Goal: Task Accomplishment & Management: Use online tool/utility

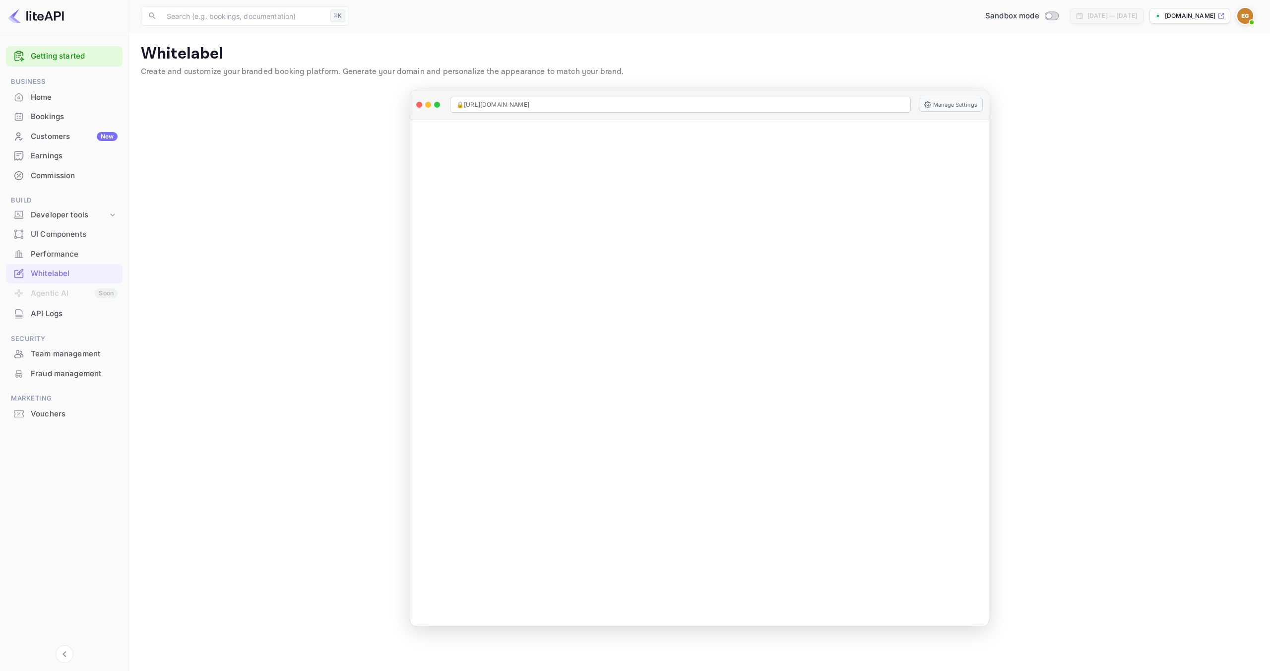
click at [75, 96] on div "Home" at bounding box center [74, 97] width 87 height 11
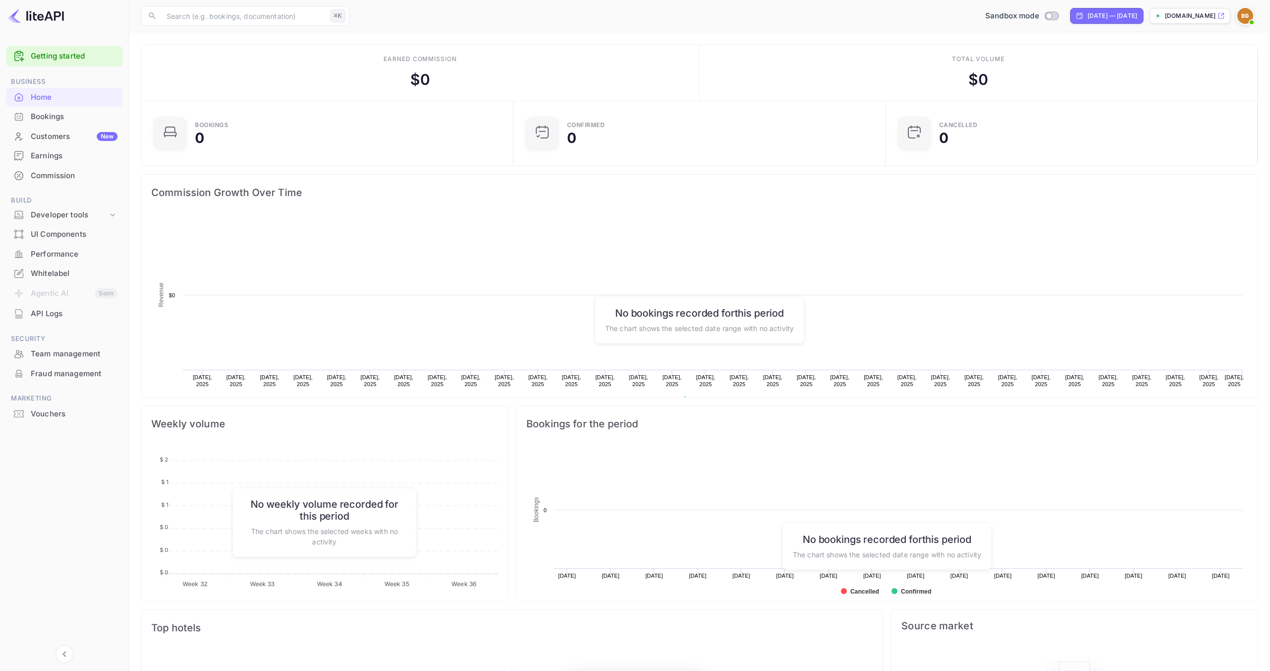
scroll to position [161, 366]
click at [75, 118] on div "Bookings" at bounding box center [74, 116] width 87 height 11
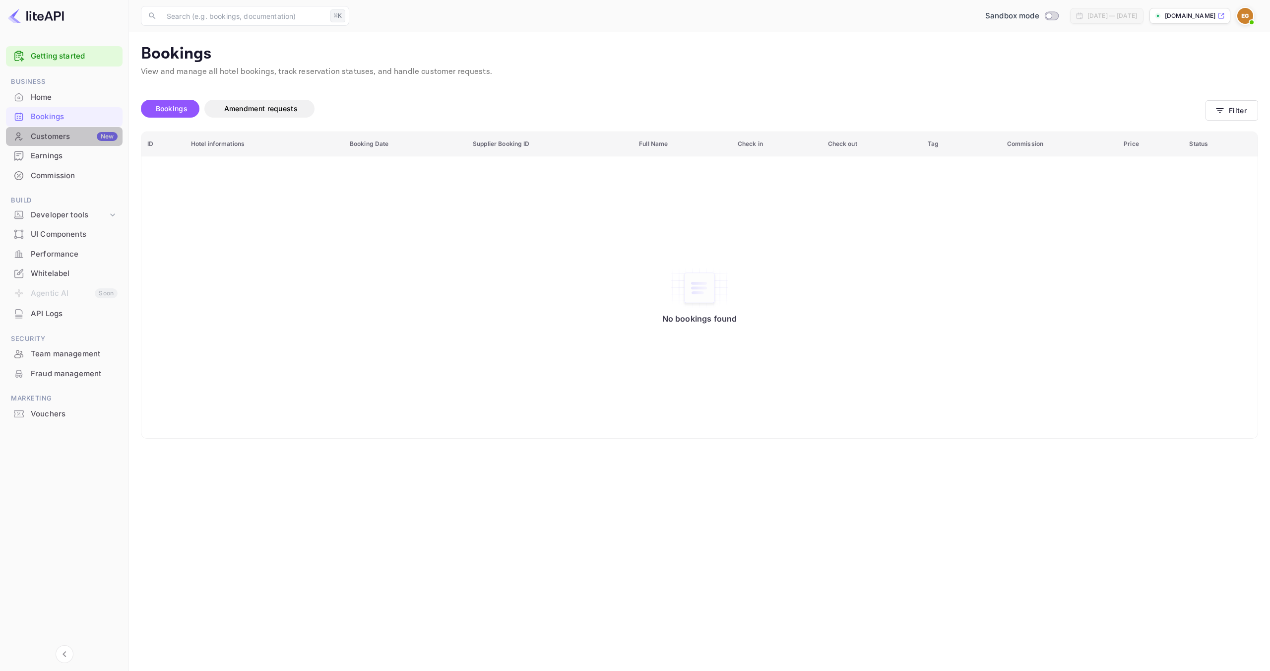
click at [79, 135] on div "Customers New" at bounding box center [74, 136] width 87 height 11
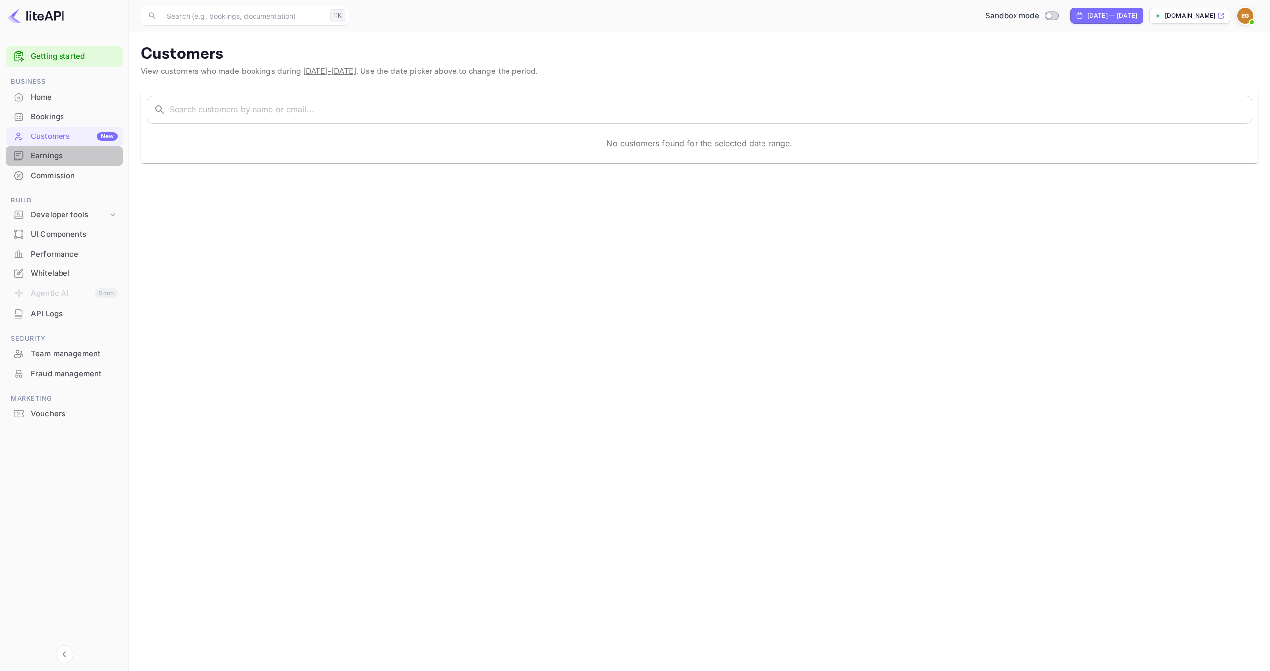
click at [53, 158] on div "Earnings" at bounding box center [74, 155] width 87 height 11
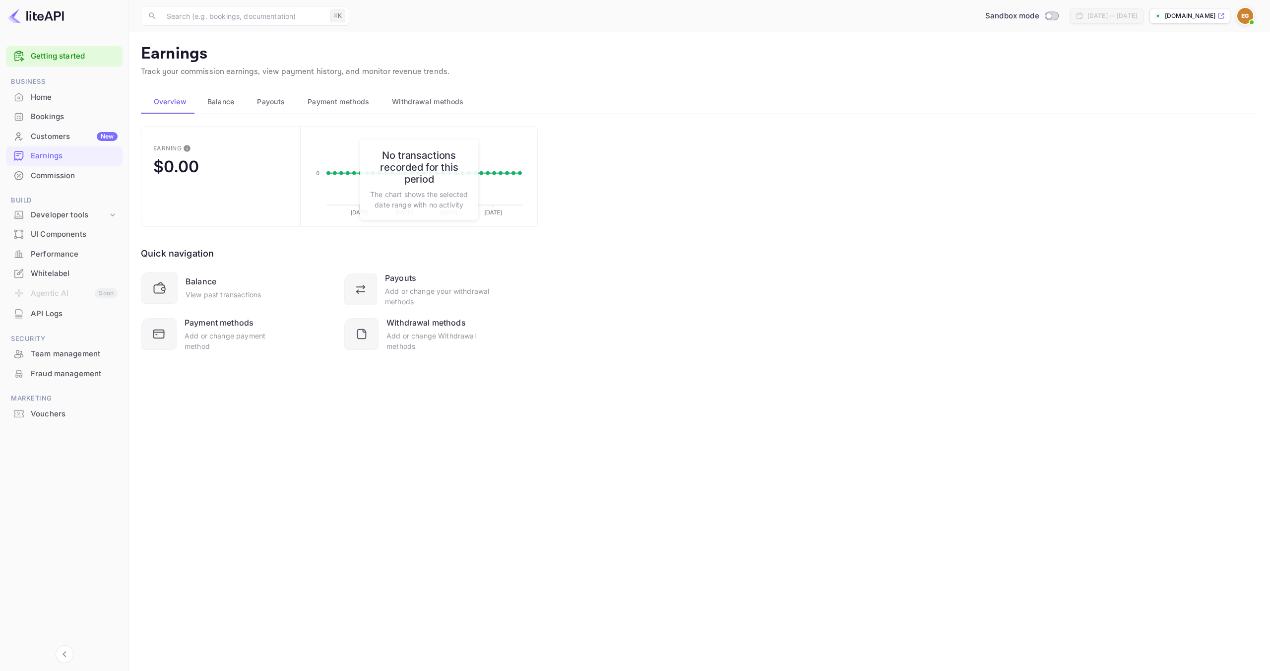
click at [318, 103] on span "Payment methods" at bounding box center [338, 102] width 62 height 12
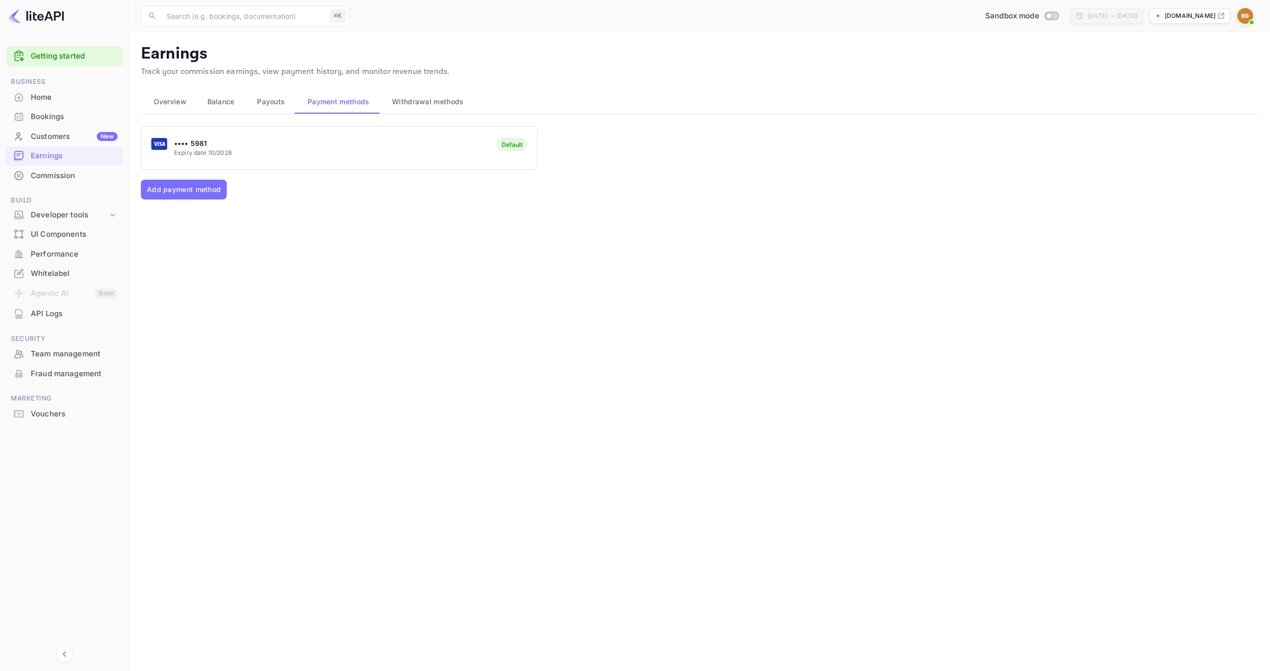
click at [277, 103] on span "Payouts" at bounding box center [271, 102] width 28 height 12
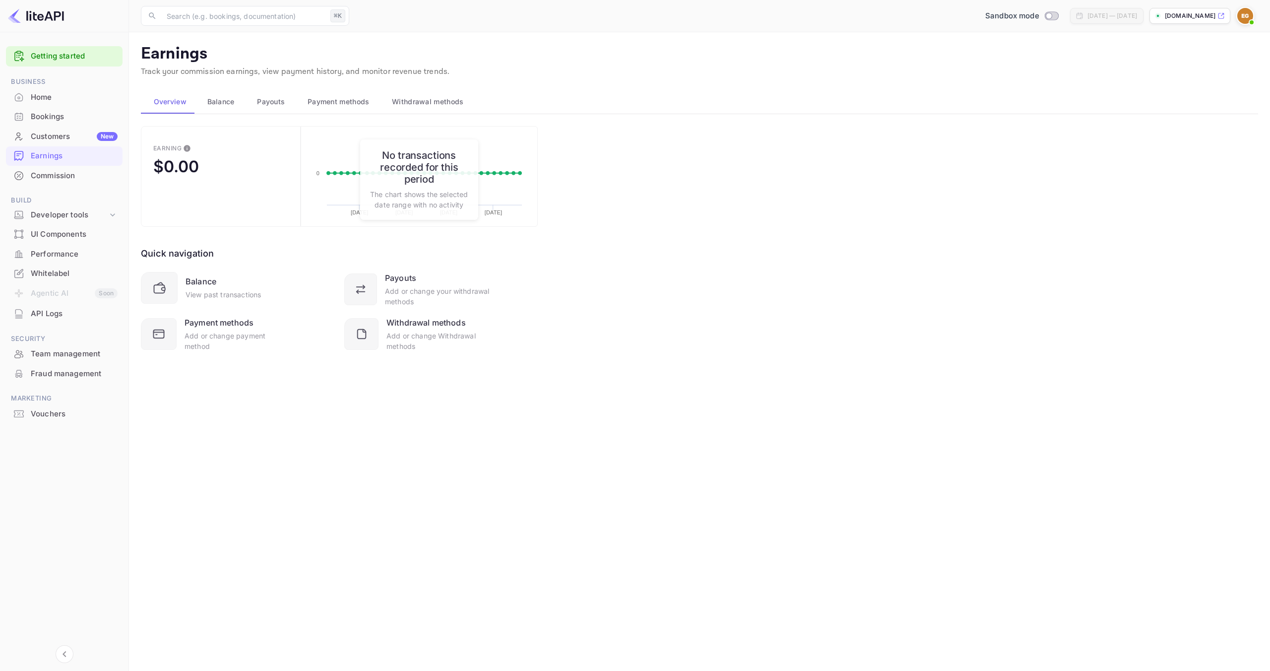
click at [58, 177] on div "Commission" at bounding box center [74, 175] width 87 height 11
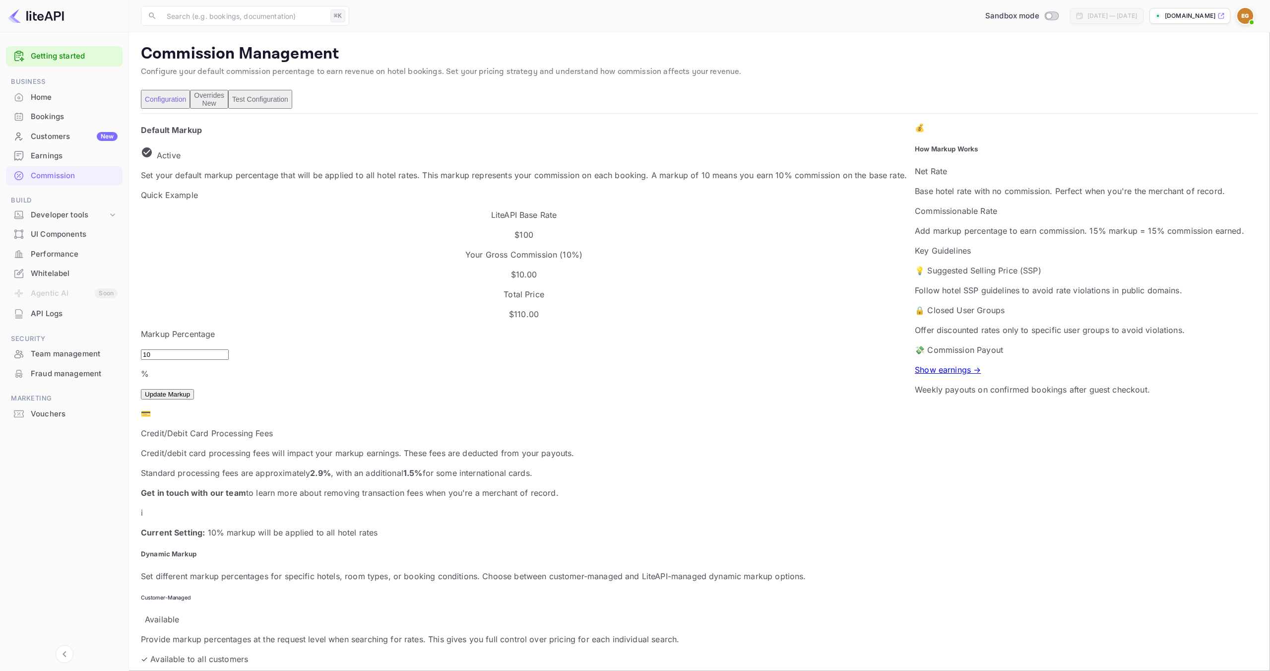
scroll to position [176, 710]
click at [95, 219] on div "Developer tools" at bounding box center [69, 214] width 77 height 11
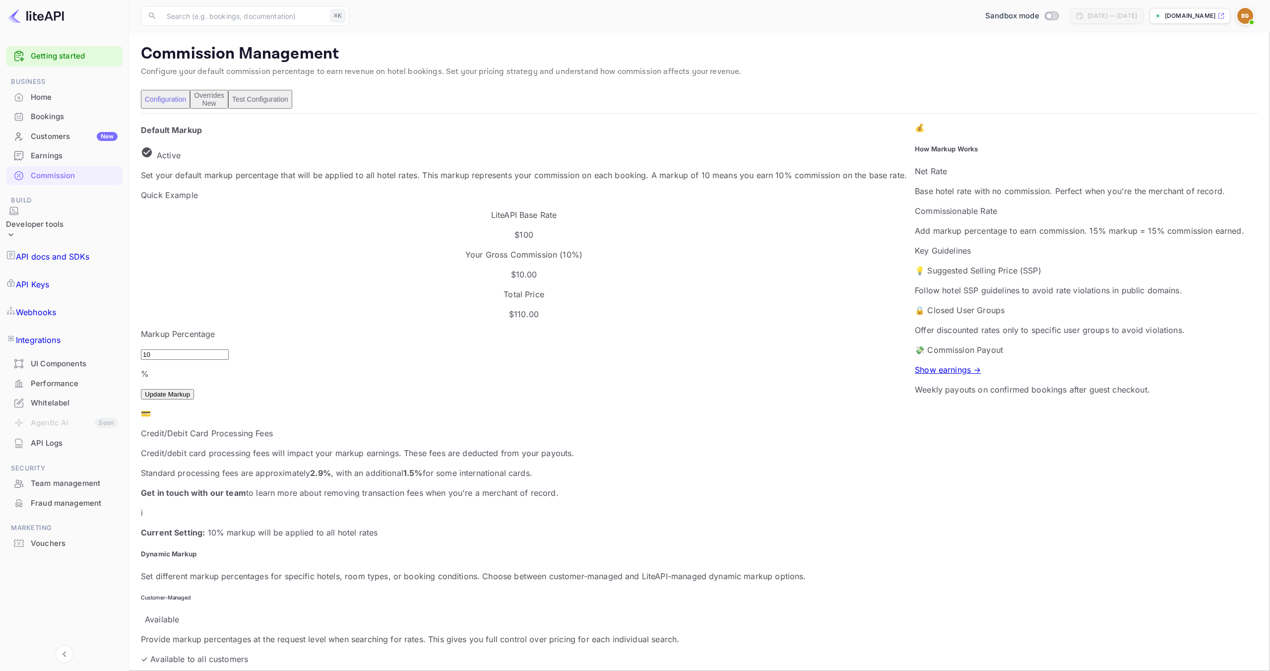
click at [90, 250] on p "API docs and SDKs" at bounding box center [53, 256] width 74 height 12
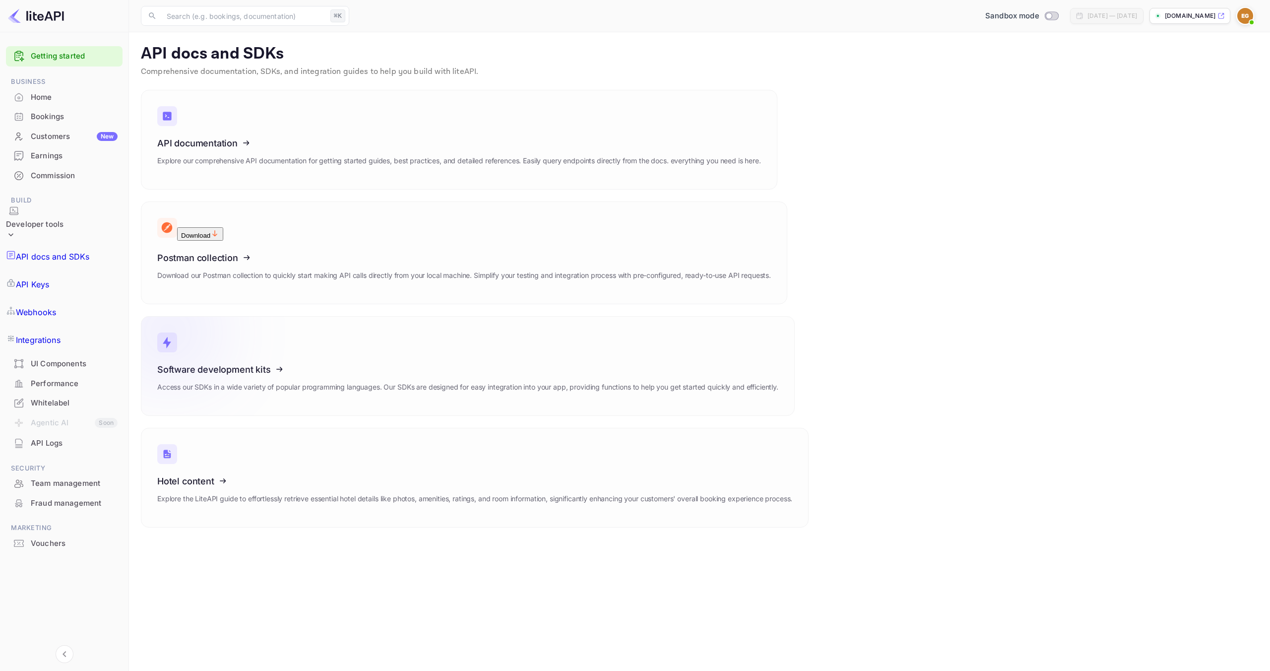
click at [311, 316] on link "Software development kits Access our SDKs in a wide variety of popular programm…" at bounding box center [468, 366] width 654 height 100
click at [79, 326] on link "Integrations" at bounding box center [64, 340] width 117 height 28
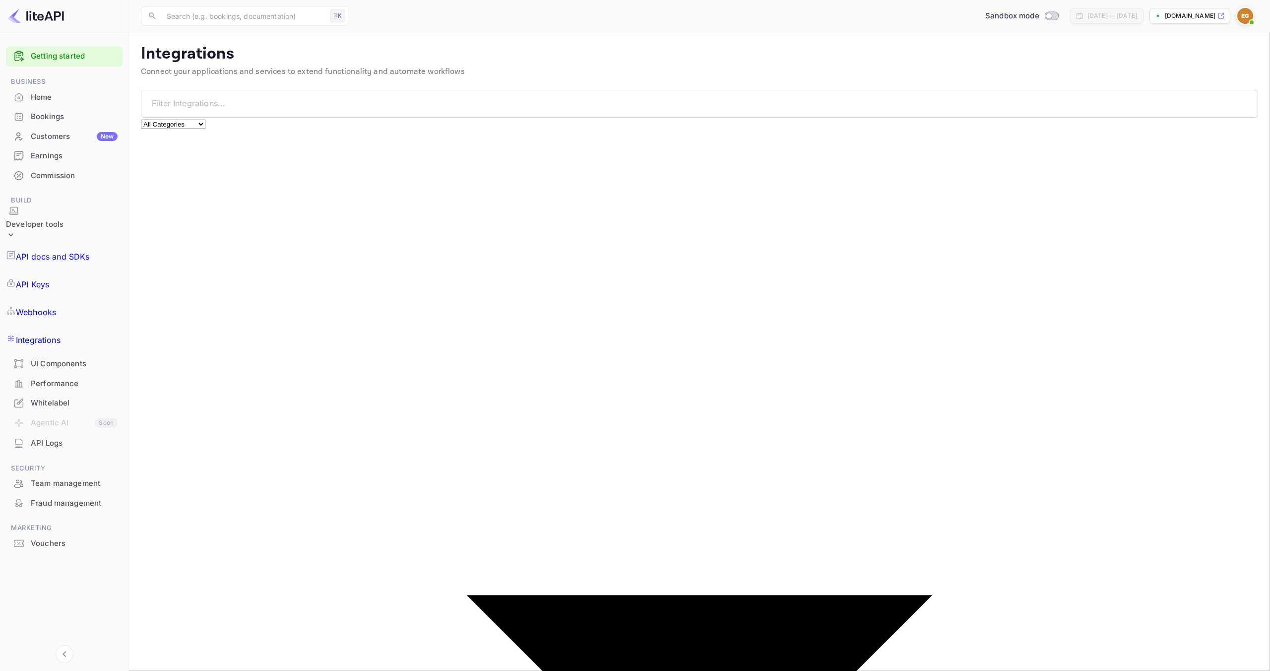
click at [205, 120] on select "All Categories Developer Tools Travel Services Payment Systems" at bounding box center [173, 124] width 64 height 9
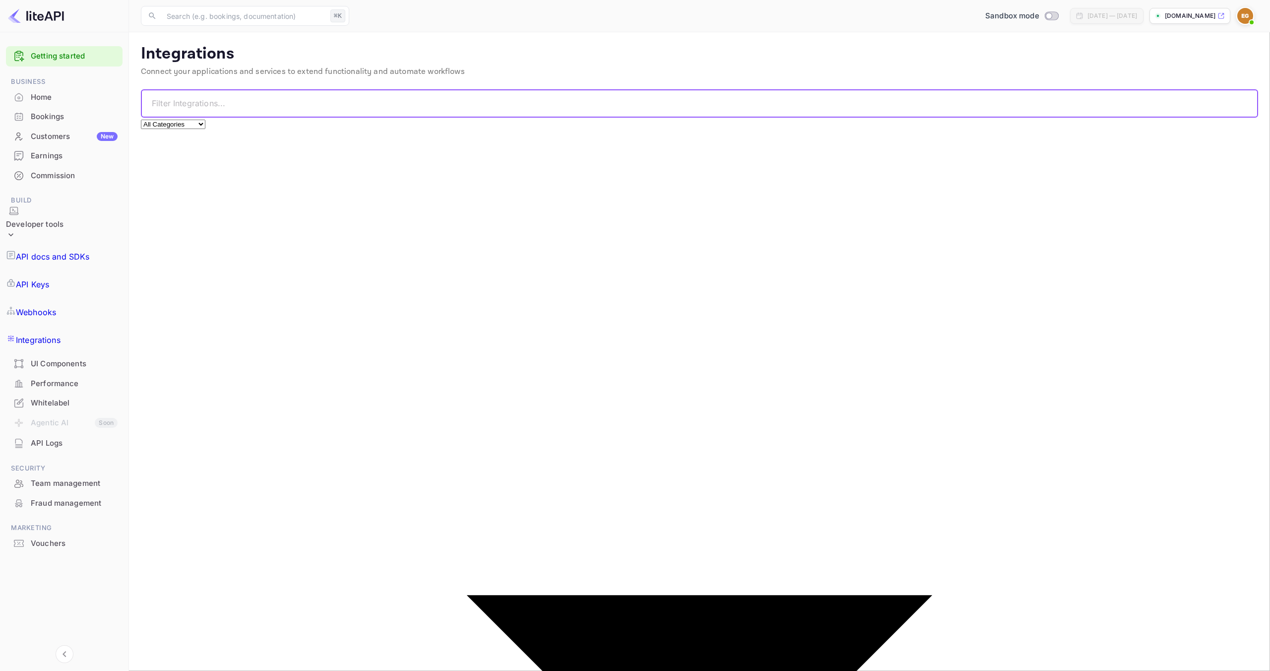
click at [524, 101] on input "text" at bounding box center [705, 104] width 1106 height 28
click at [87, 358] on div "UI Components" at bounding box center [74, 363] width 87 height 11
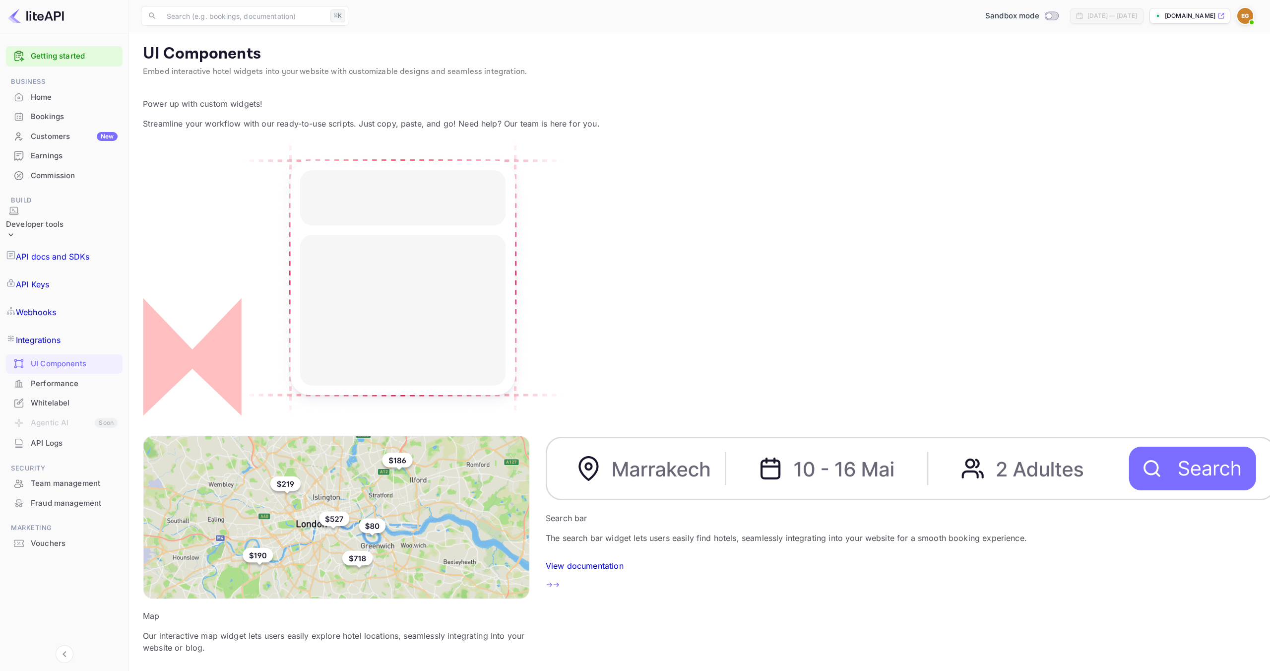
click at [189, 118] on p "Streamline your workflow with our ready-to-use scripts. Just copy, paste, and g…" at bounding box center [699, 124] width 1113 height 12
click at [74, 378] on div "Performance" at bounding box center [74, 383] width 87 height 11
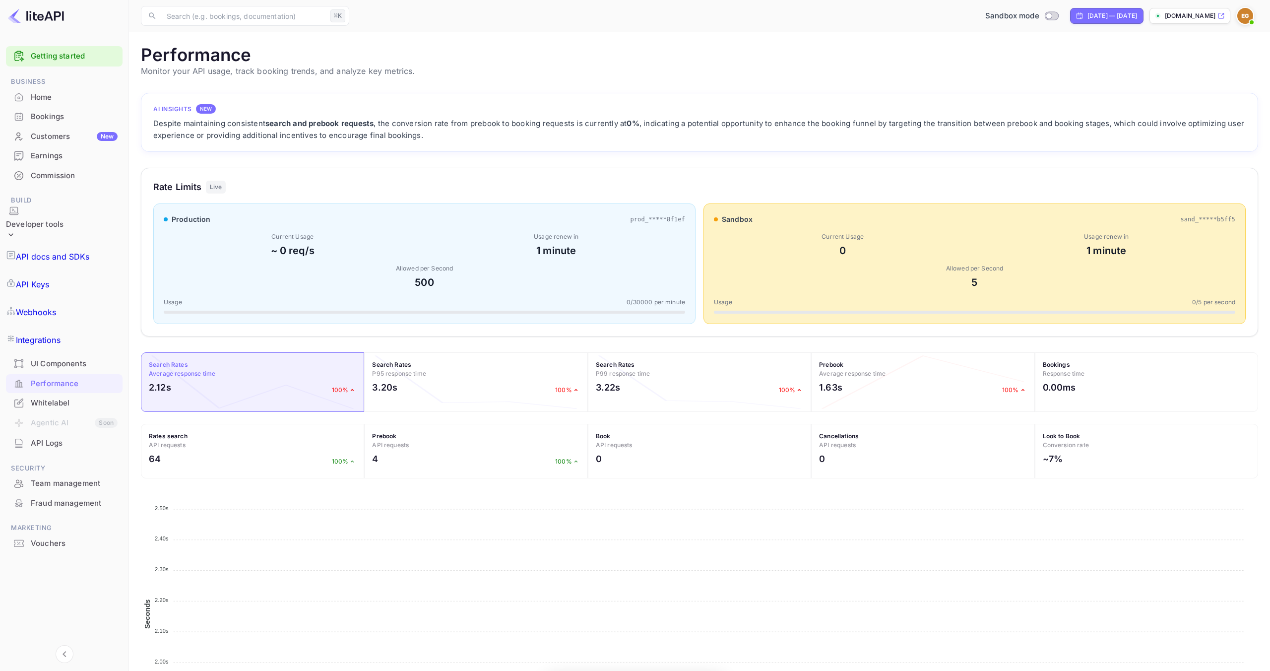
scroll to position [255, 1117]
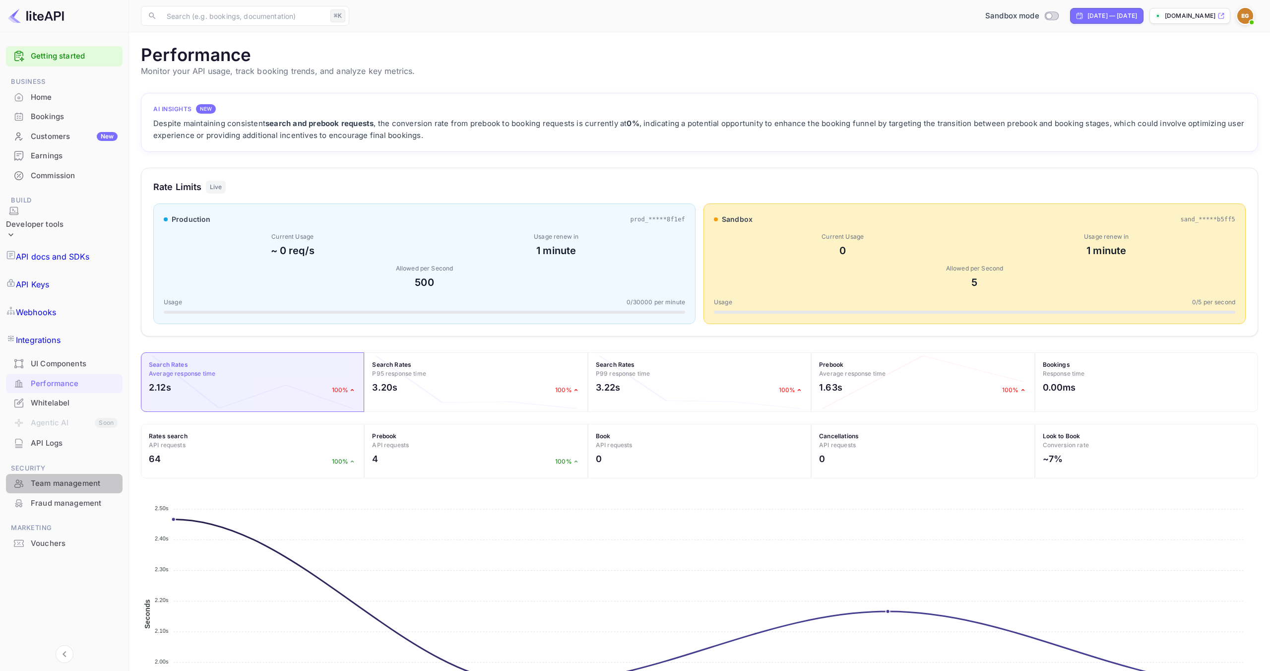
click at [58, 474] on div "Team management" at bounding box center [64, 483] width 117 height 19
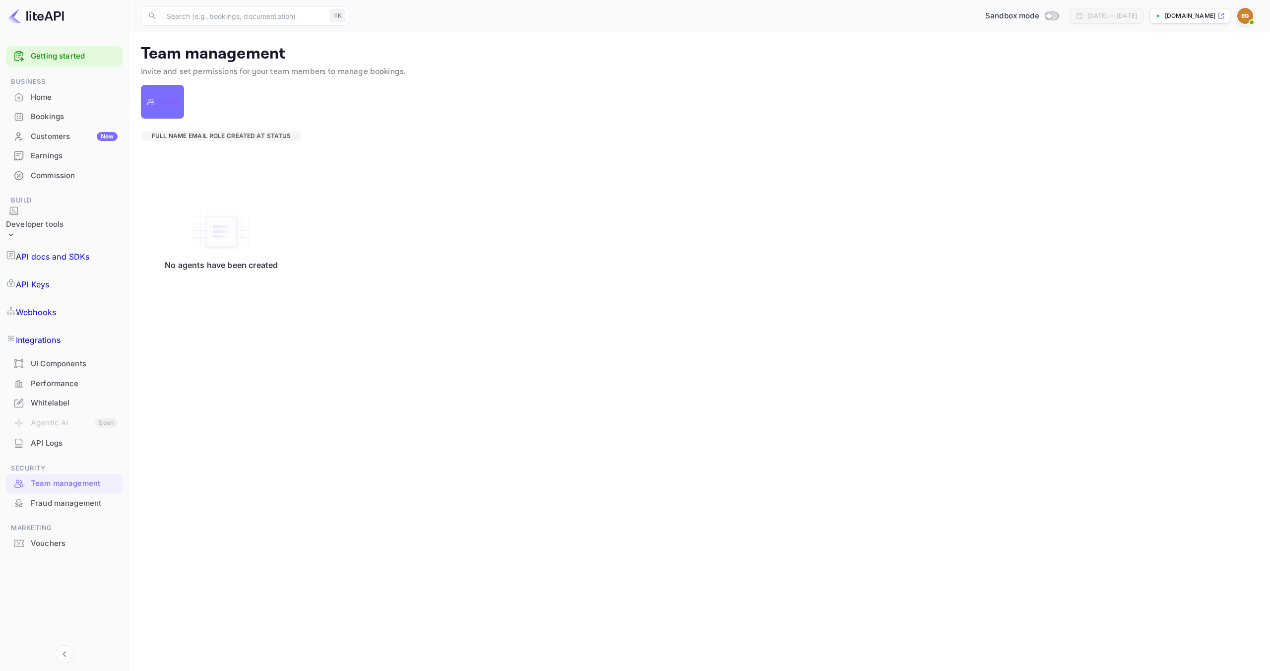
click at [69, 497] on div "Fraud management" at bounding box center [74, 502] width 87 height 11
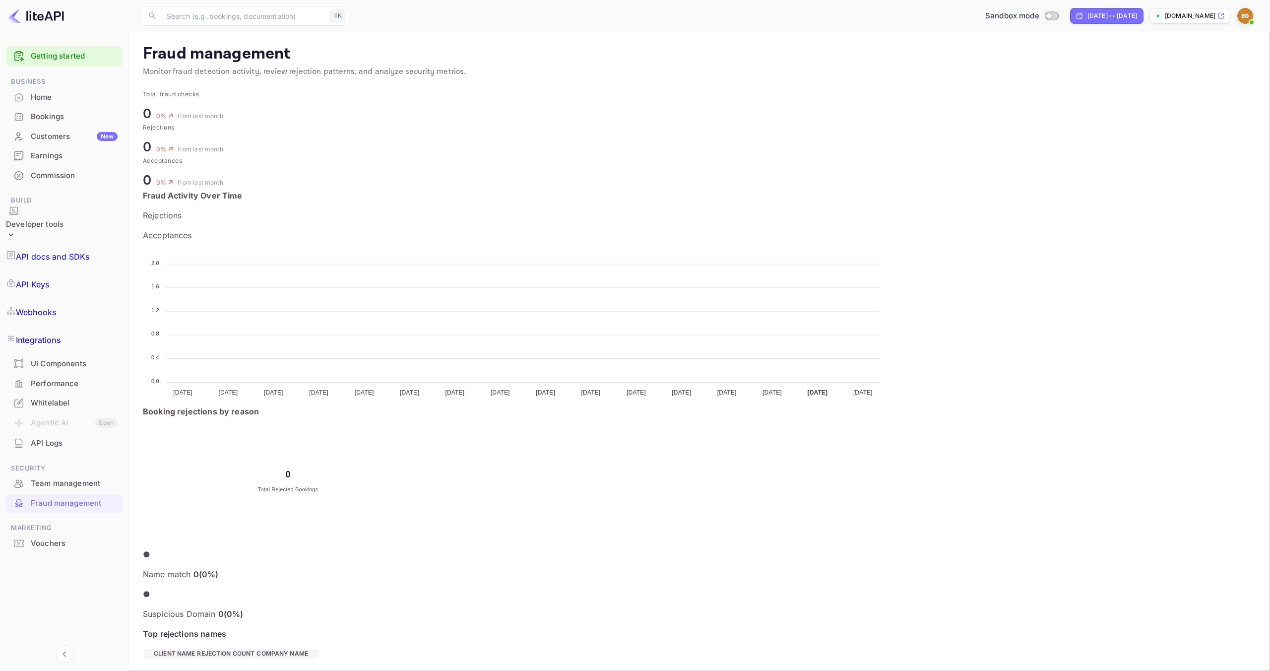
scroll to position [204, 531]
click at [72, 538] on div "Vouchers" at bounding box center [74, 543] width 87 height 11
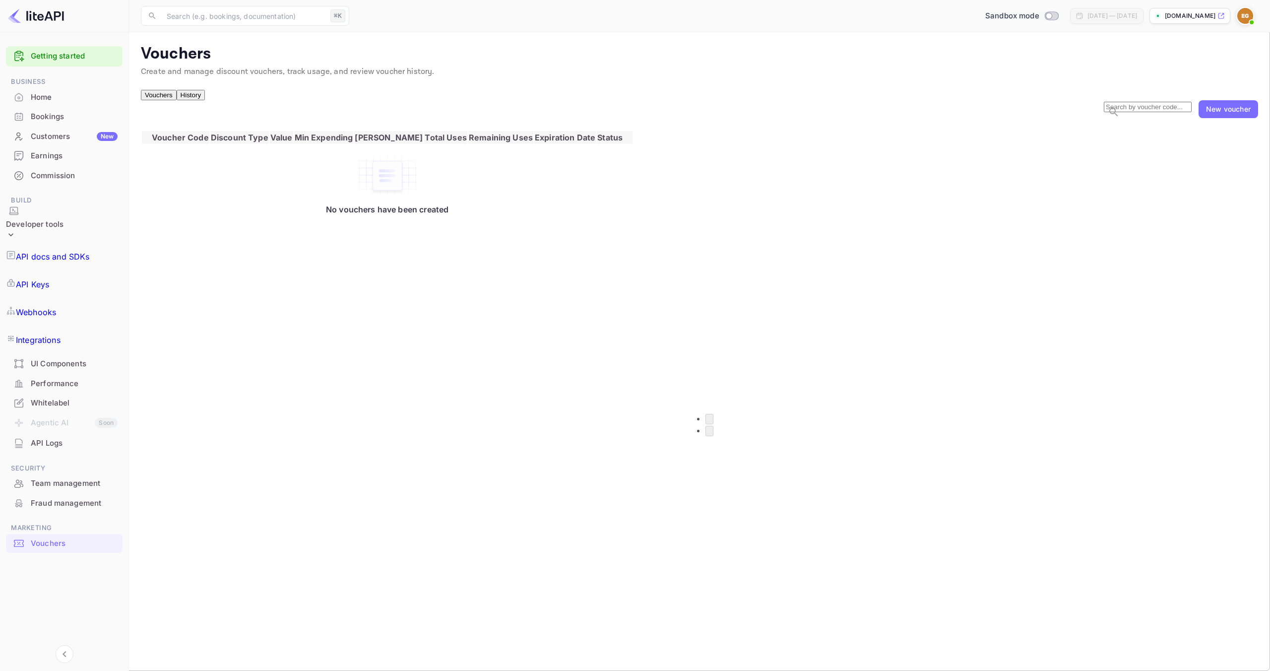
click at [1031, 13] on div "Sandbox mode" at bounding box center [1021, 15] width 81 height 11
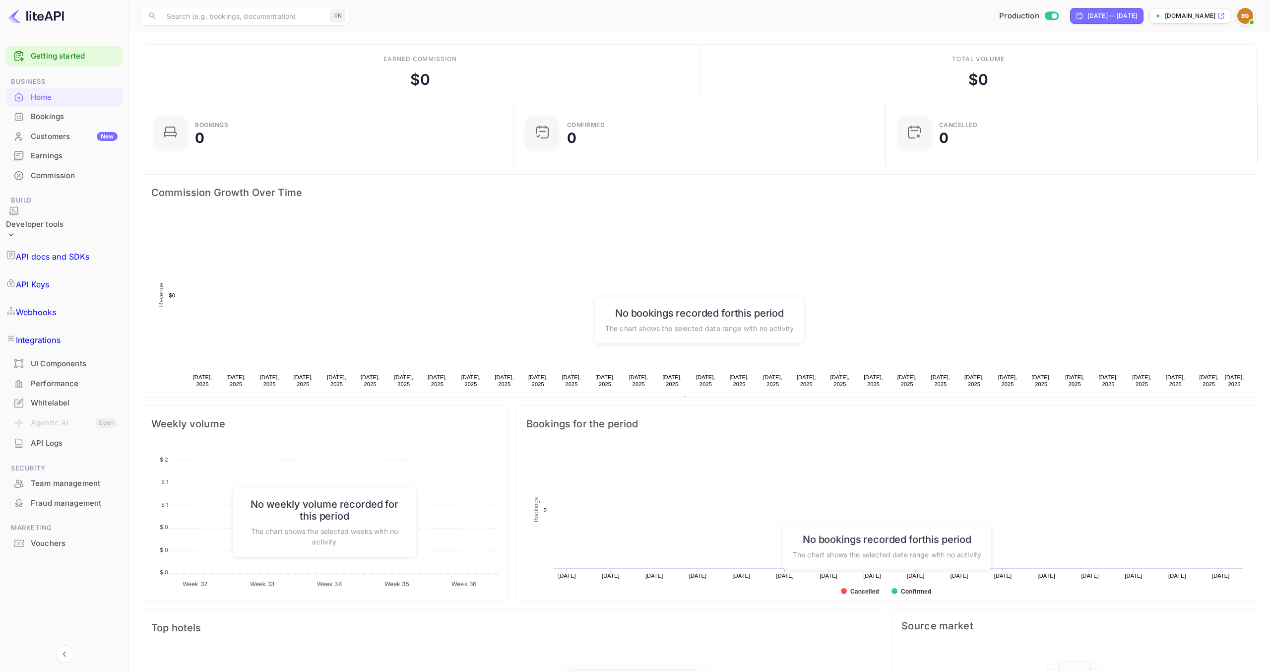
scroll to position [161, 366]
click at [79, 538] on div "Vouchers" at bounding box center [74, 543] width 87 height 11
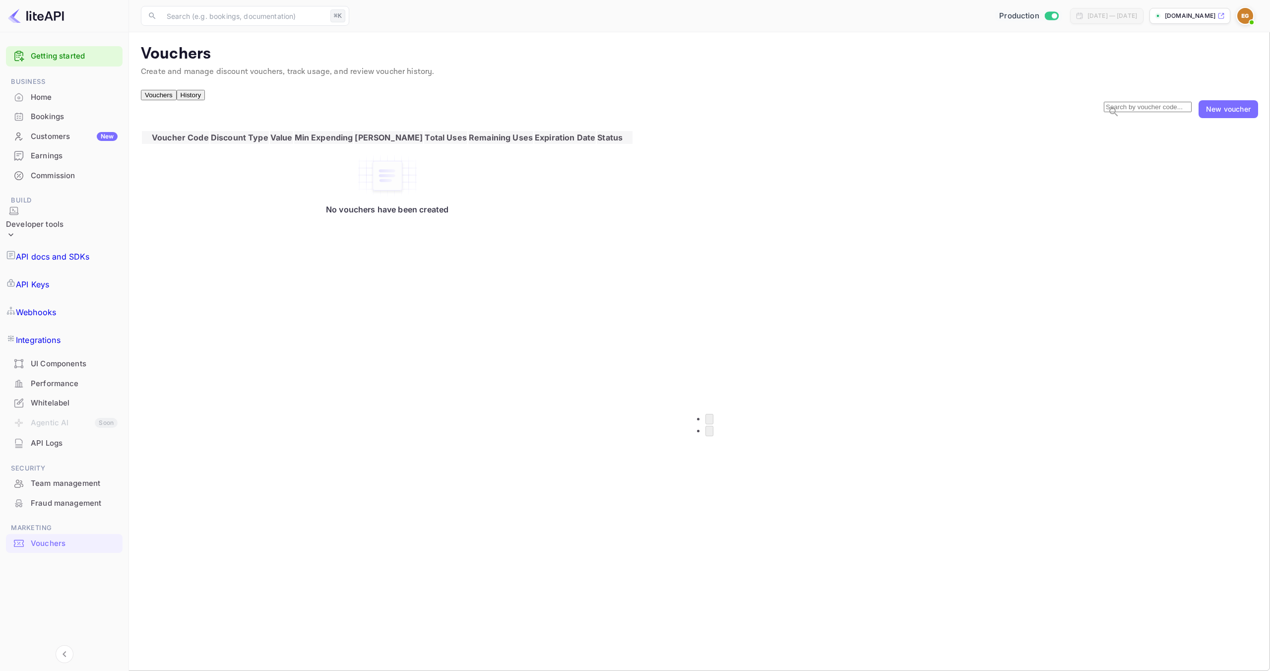
click at [1238, 114] on div "New voucher" at bounding box center [1228, 109] width 45 height 10
type input "1"
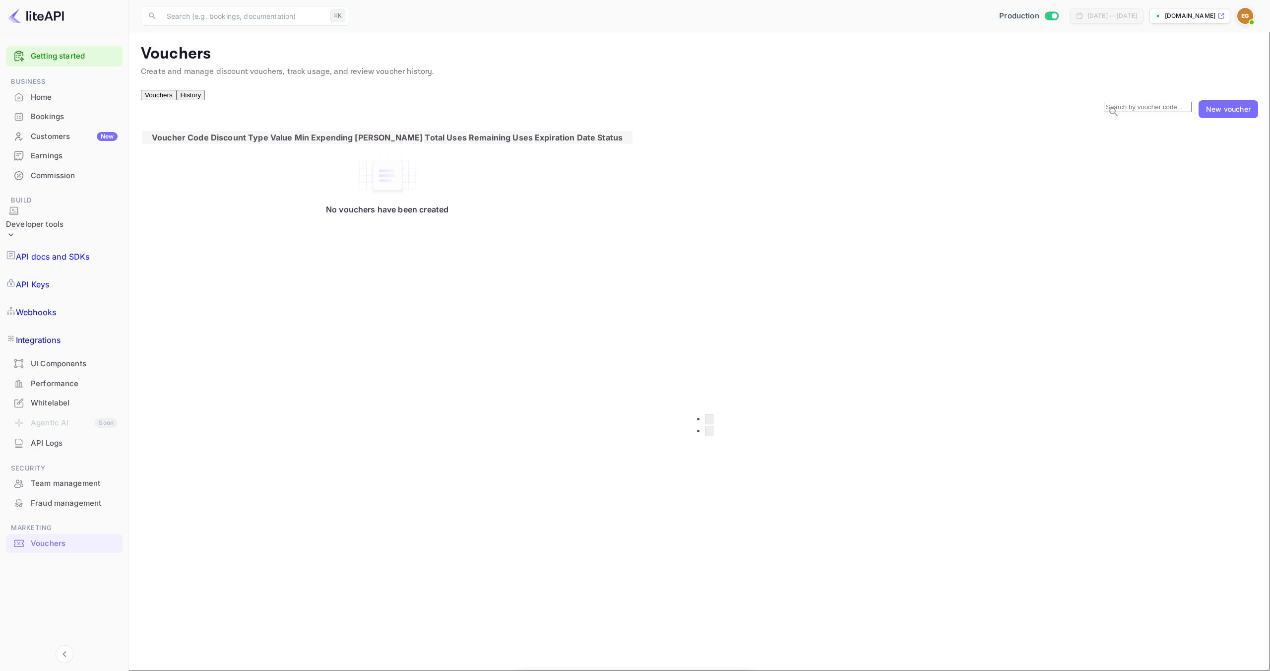
type input "2"
type input "c"
type input "n"
type input "N"
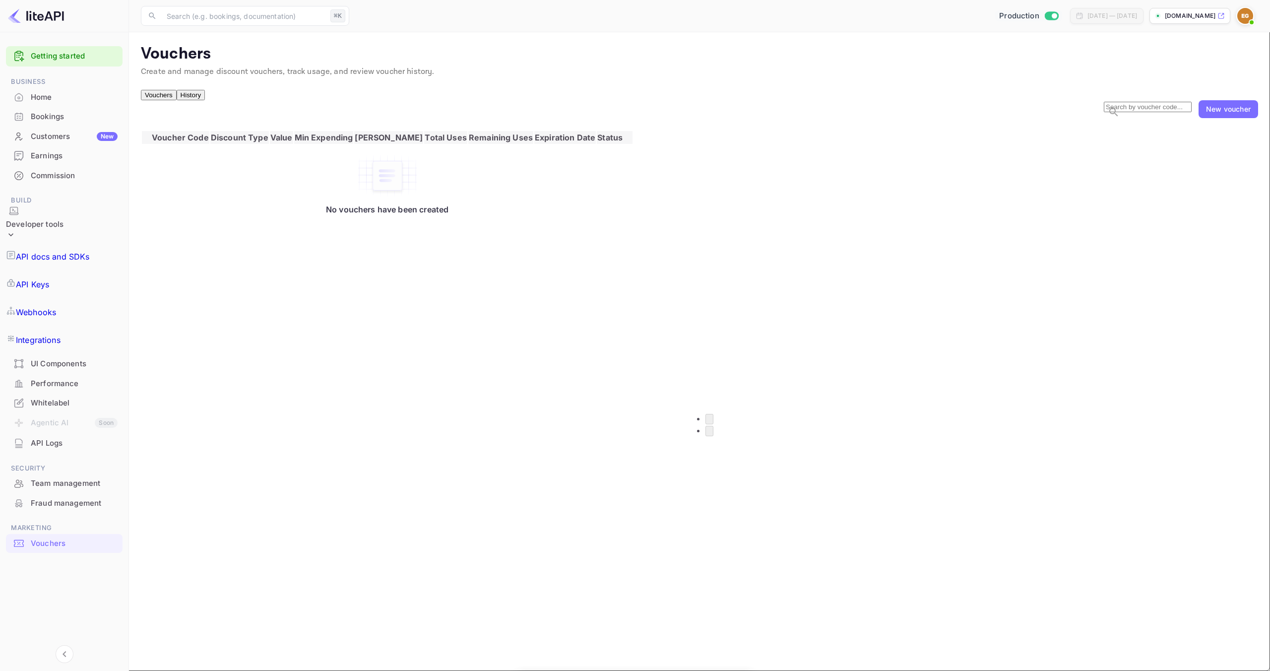
type input "Firtsstay"
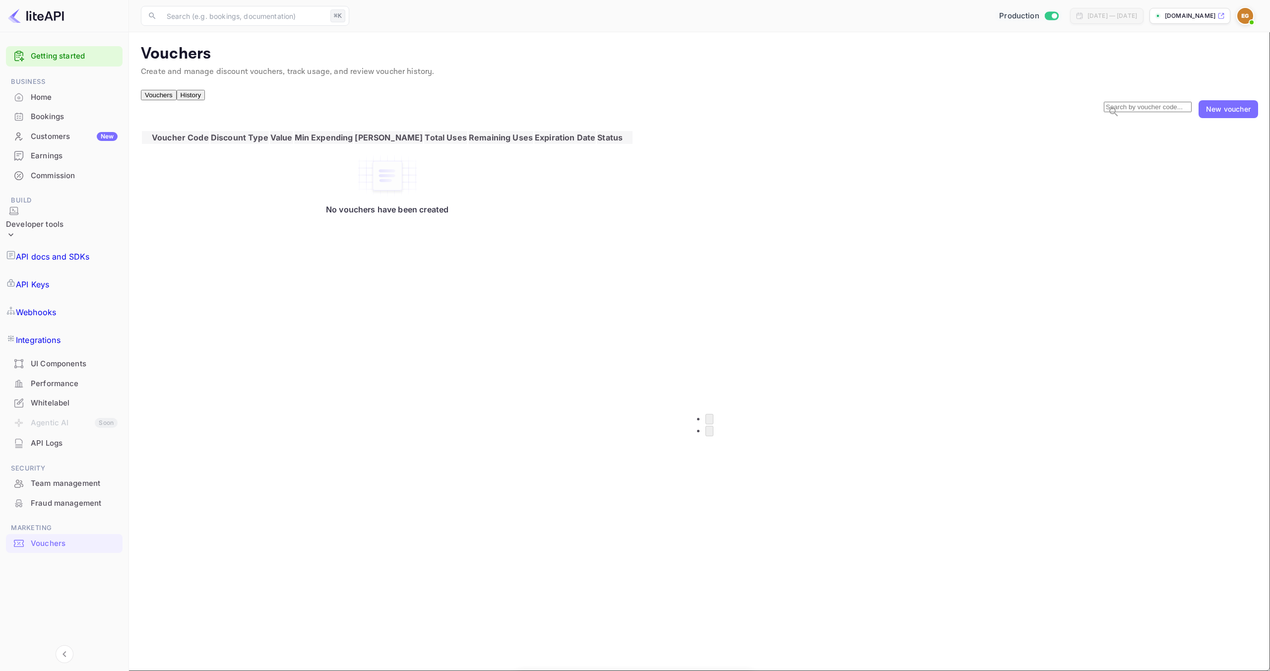
type input "2"
type input "8"
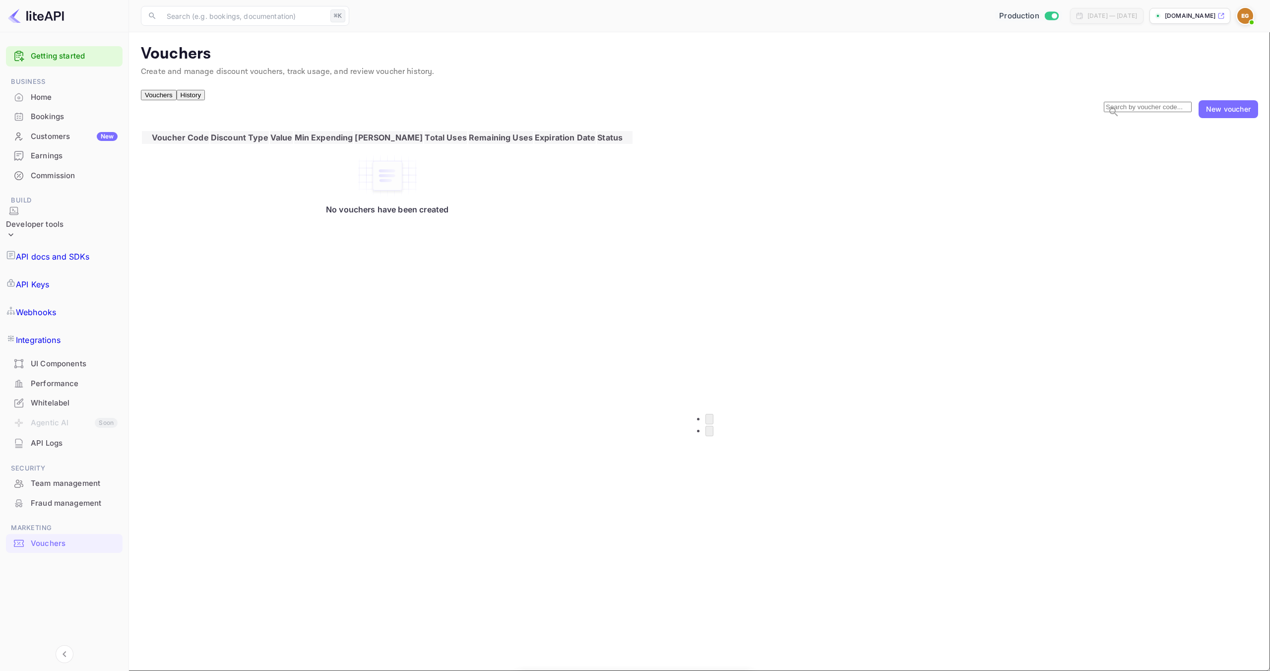
click at [579, 446] on body "Getting started Business Home Bookings Customers New Earnings Commission Build …" at bounding box center [635, 501] width 1270 height 1003
type input "20"
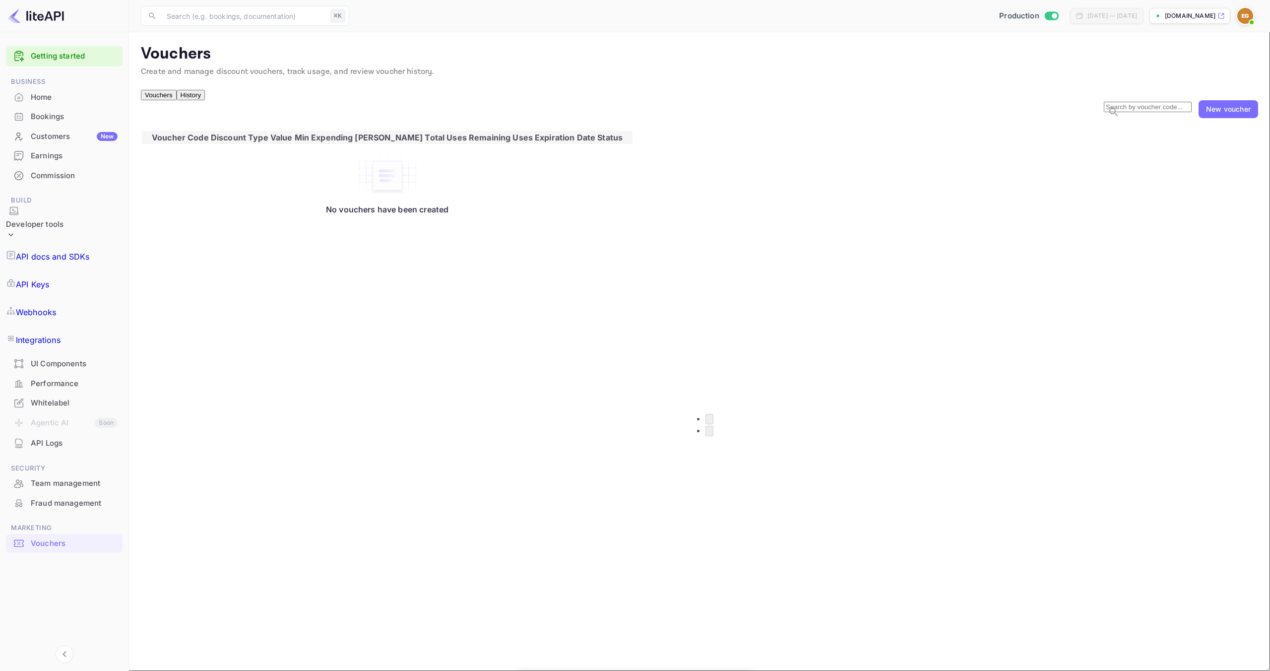
click at [580, 445] on body "Getting started Business Home Bookings Customers New Earnings Commission Build …" at bounding box center [635, 517] width 1270 height 1035
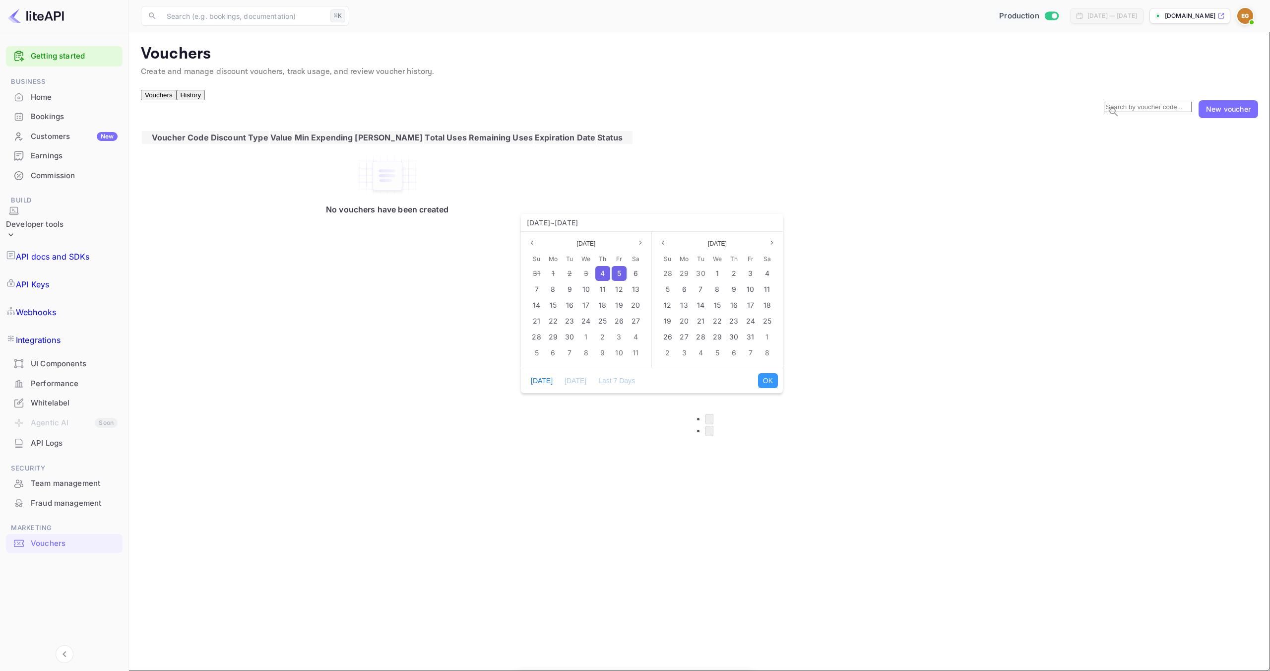
click at [602, 273] on span "4" at bounding box center [602, 273] width 4 height 8
click at [615, 285] on span "12" at bounding box center [618, 289] width 7 height 8
click at [767, 378] on button "OK" at bounding box center [768, 380] width 20 height 15
type input "04/09/2025 ~ 12/09/2025"
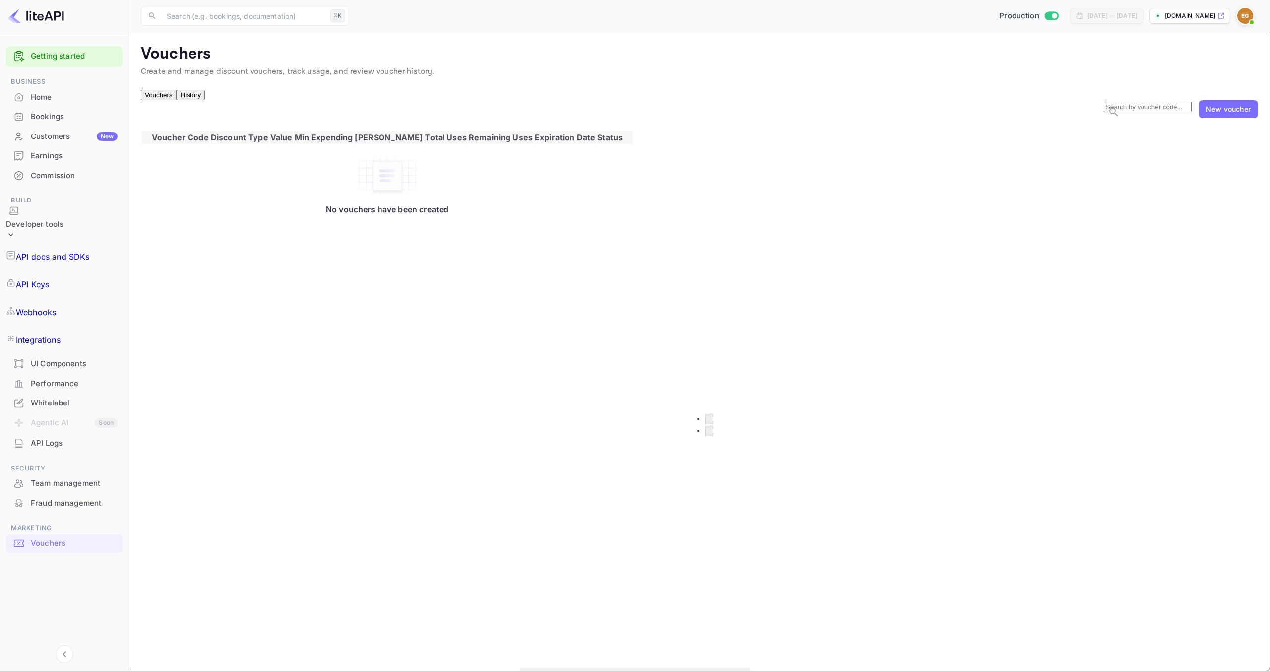
type input "10000"
type input "1"
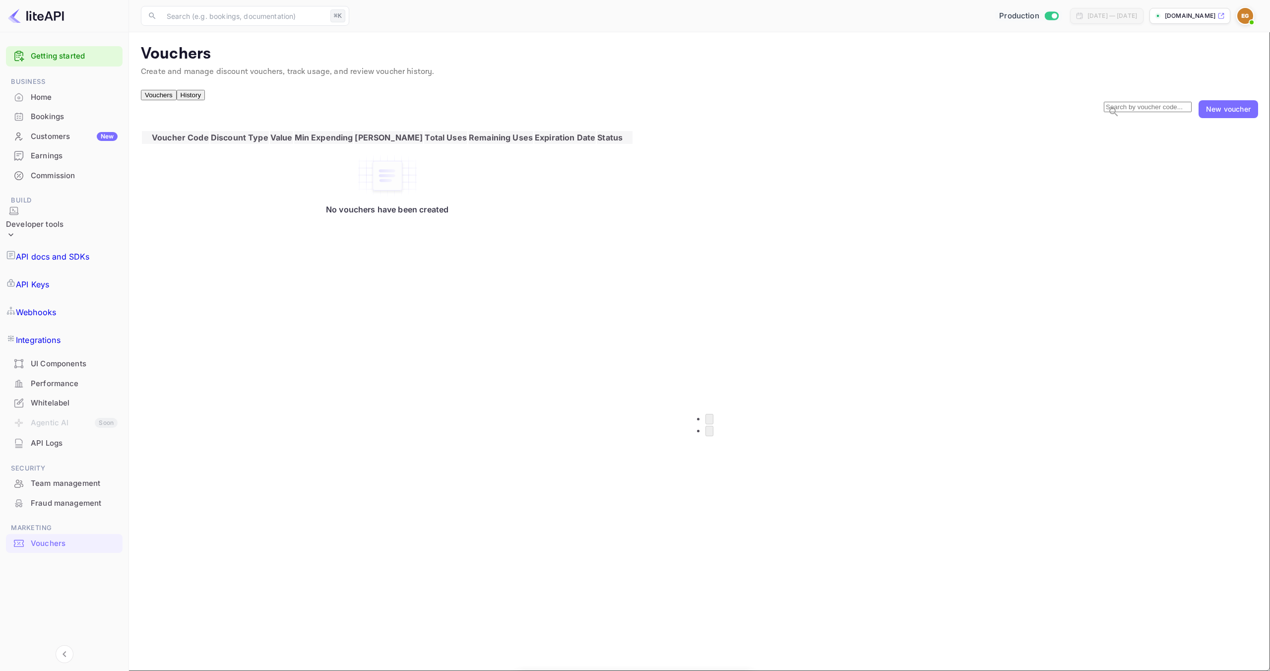
type input "100000"
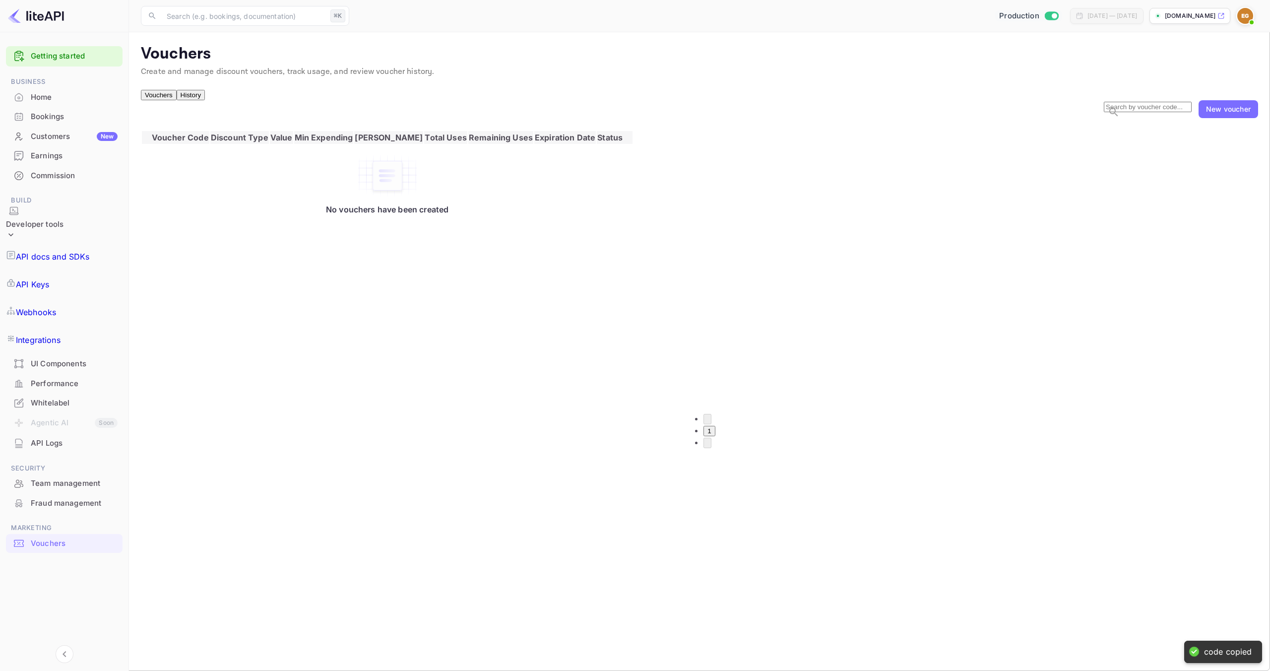
click at [200, 100] on button "History" at bounding box center [191, 95] width 28 height 10
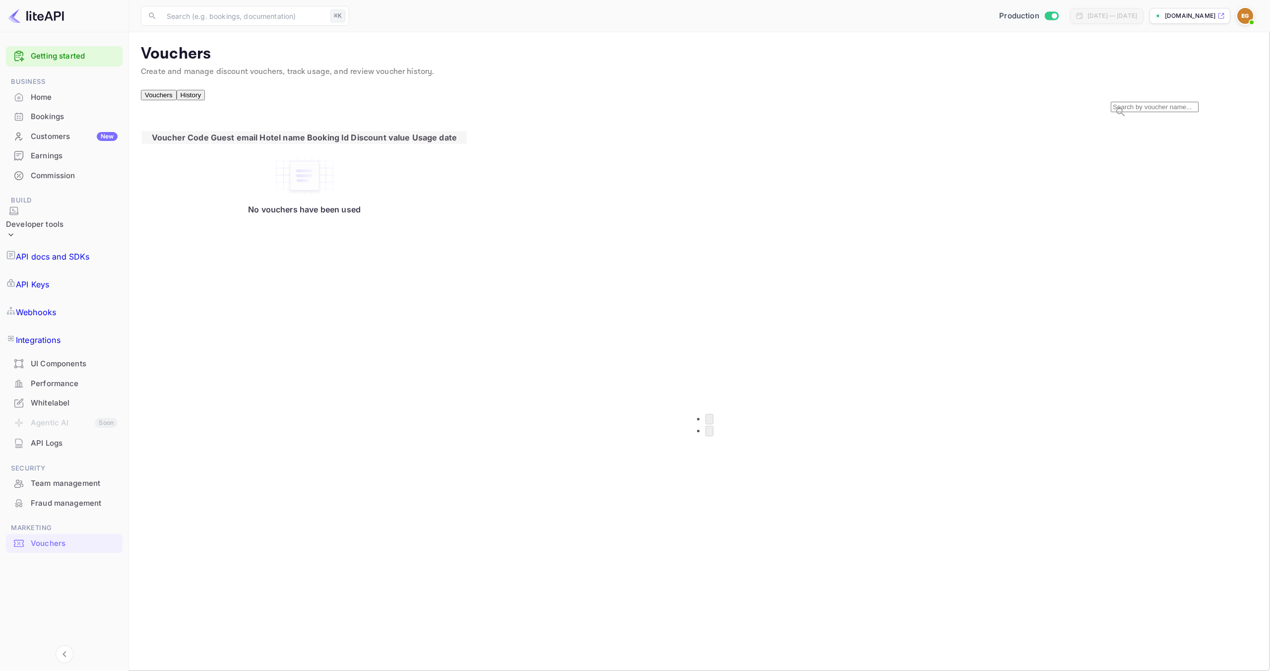
click at [162, 100] on button "Vouchers" at bounding box center [159, 95] width 36 height 10
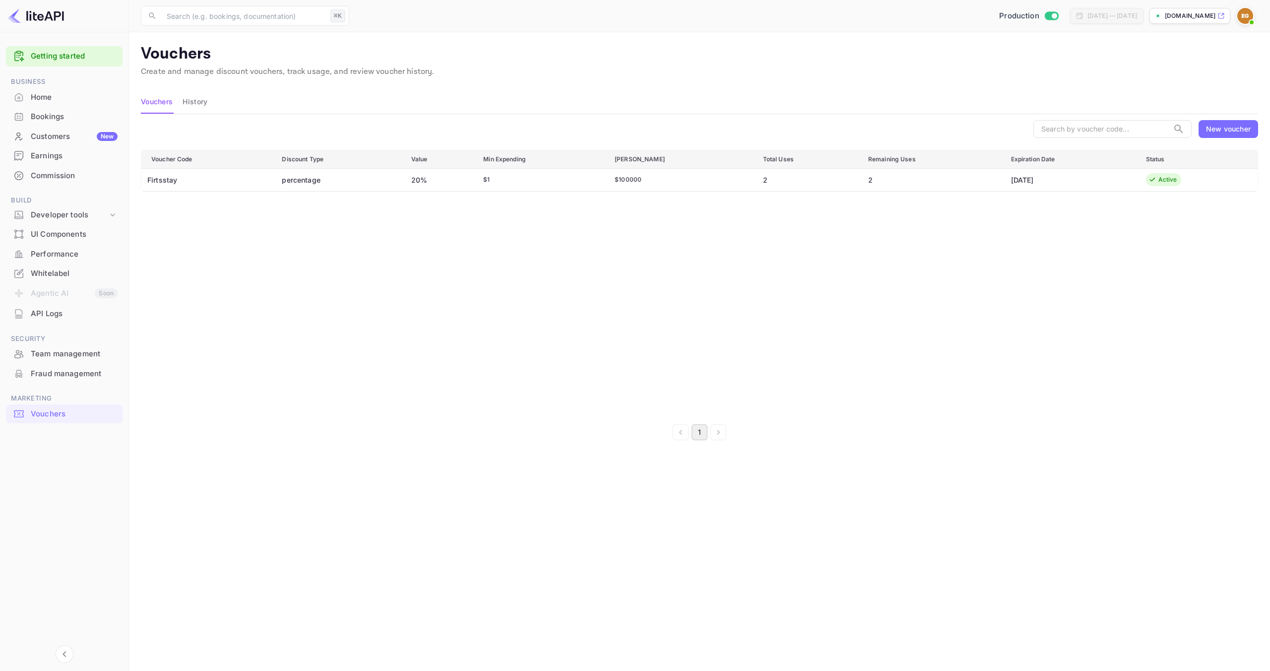
click at [1142, 177] on td "Active" at bounding box center [1198, 179] width 120 height 23
click at [171, 183] on td "Firtsstay" at bounding box center [207, 179] width 133 height 23
click at [1044, 15] on input "Switch to Sandbox mode" at bounding box center [1054, 15] width 20 height 6
checkbox input "false"
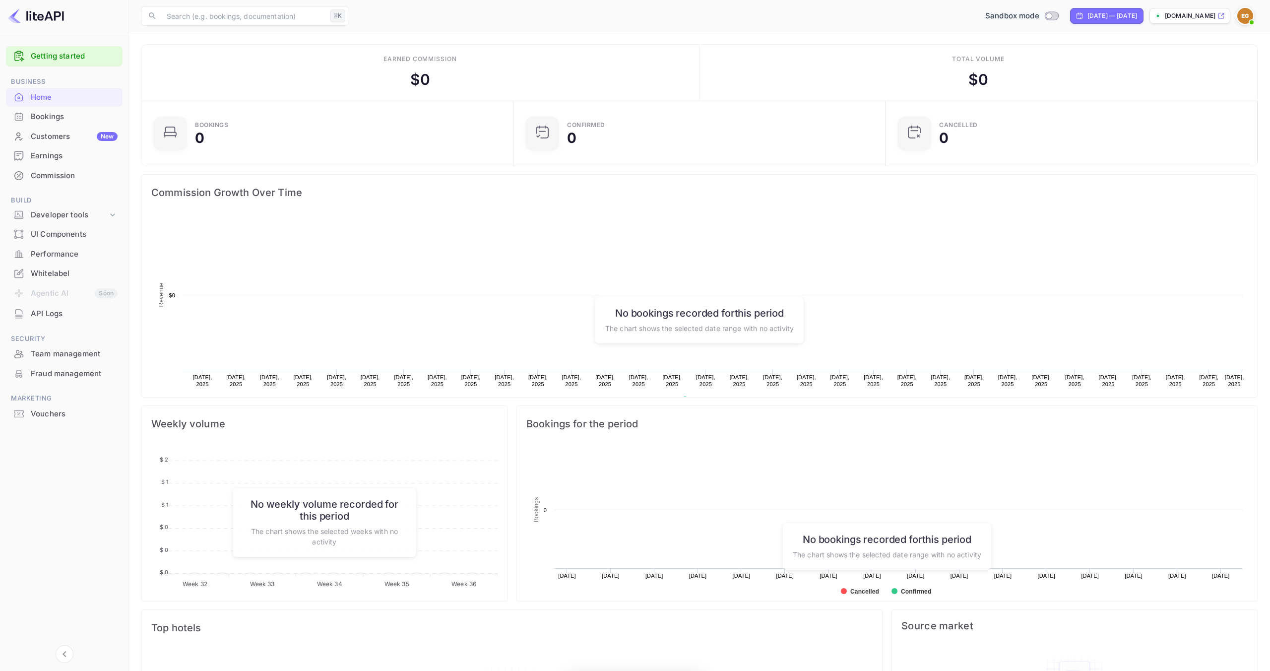
scroll to position [161, 366]
click at [62, 405] on div "Vouchers" at bounding box center [64, 413] width 117 height 19
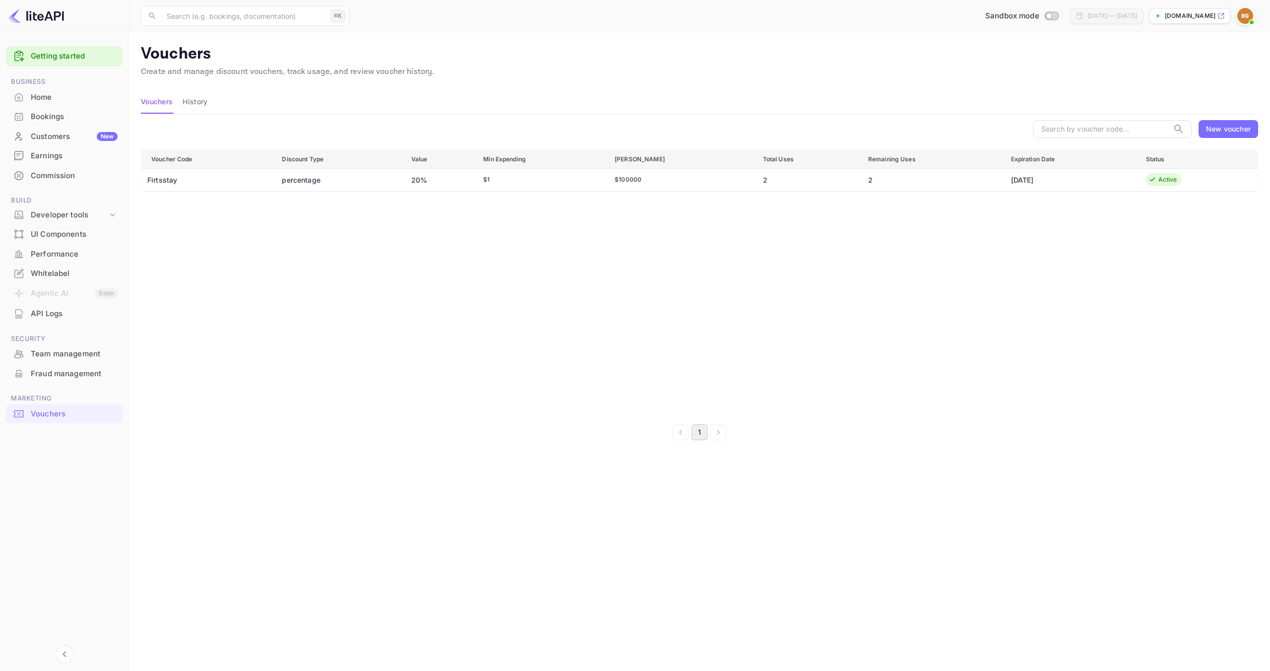
click at [183, 182] on td "Firtsstay" at bounding box center [207, 179] width 133 height 23
click at [202, 103] on button "History" at bounding box center [195, 102] width 25 height 24
click at [166, 176] on td "Firtsstay" at bounding box center [207, 179] width 133 height 23
click at [167, 180] on td "Firtsstay" at bounding box center [207, 179] width 133 height 23
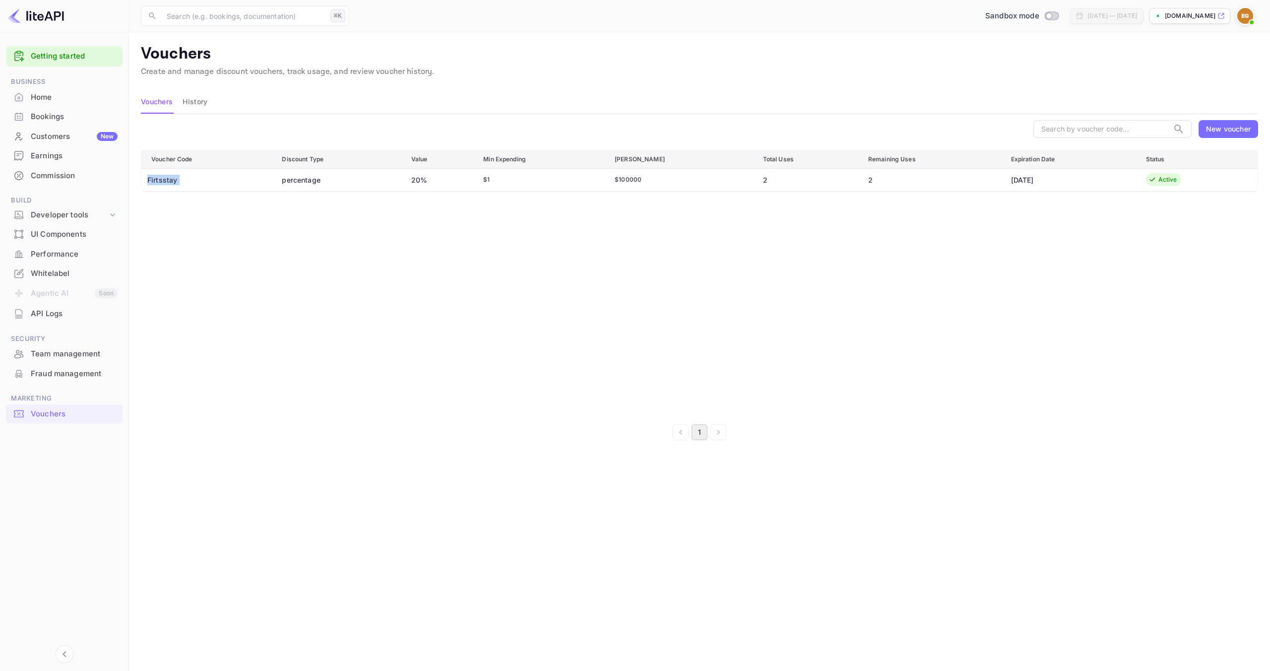
click at [167, 180] on td "Firtsstay" at bounding box center [207, 179] width 133 height 23
click at [269, 173] on td "Firtsstay" at bounding box center [207, 179] width 133 height 23
click at [1039, 13] on input "Switch to Production mode" at bounding box center [1049, 15] width 20 height 6
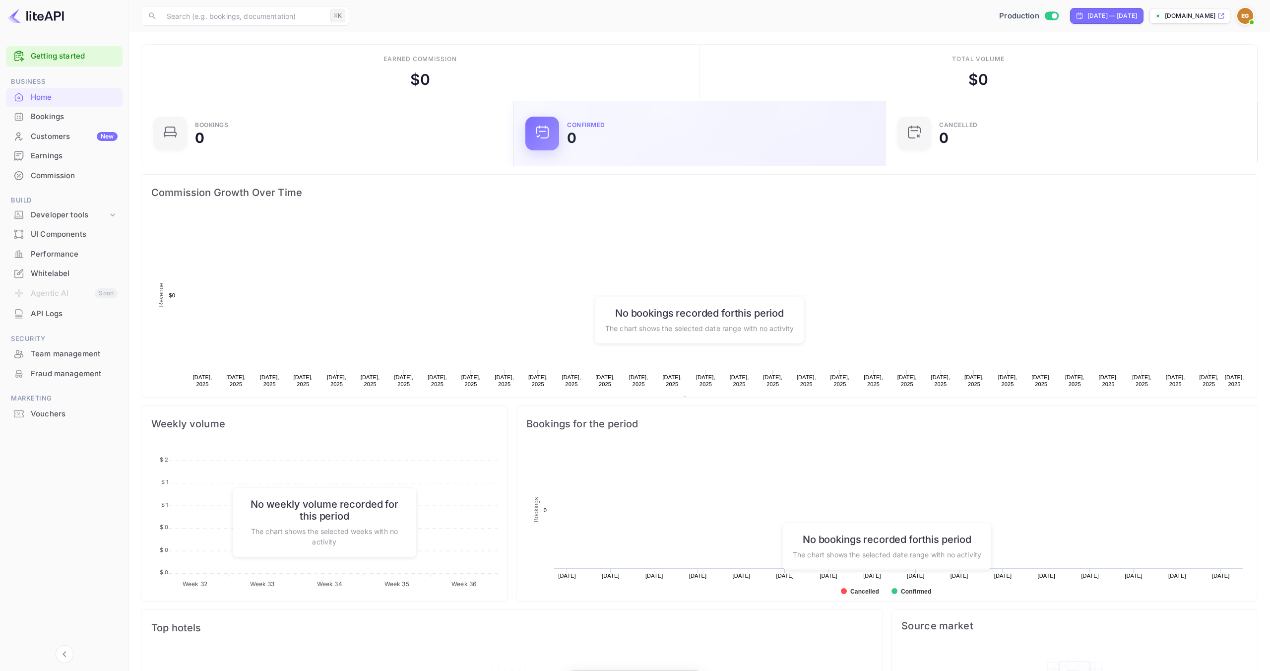
scroll to position [161, 366]
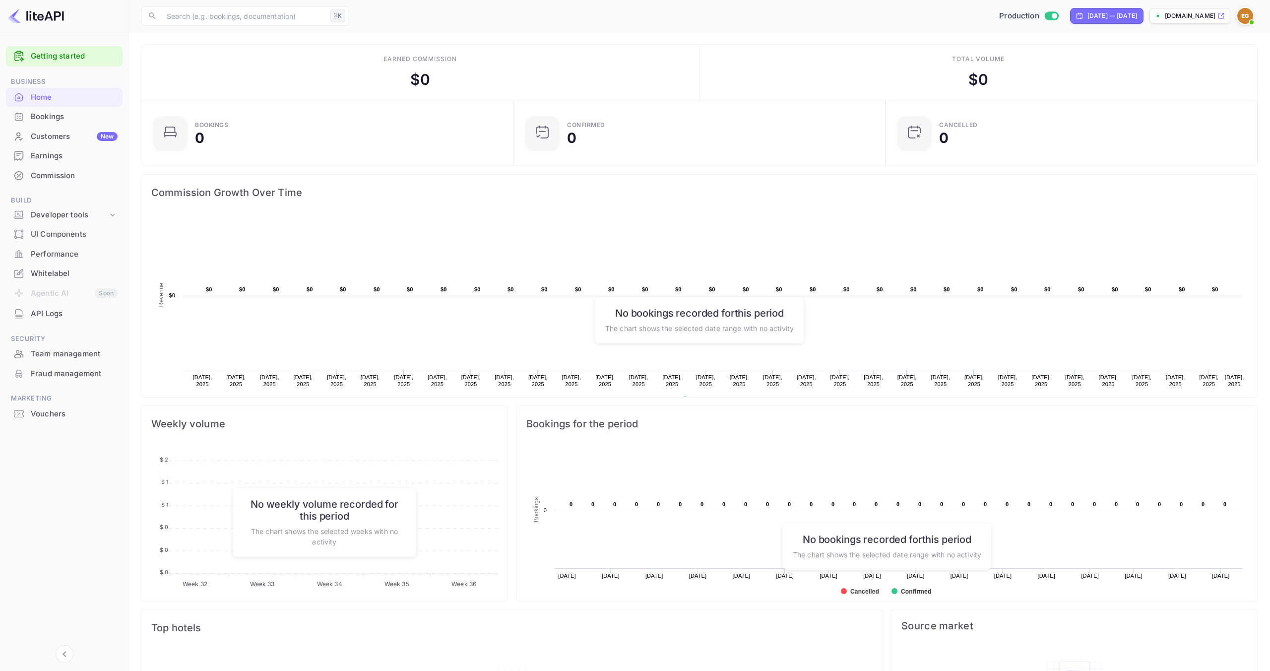
click at [67, 159] on div "Earnings" at bounding box center [74, 155] width 87 height 11
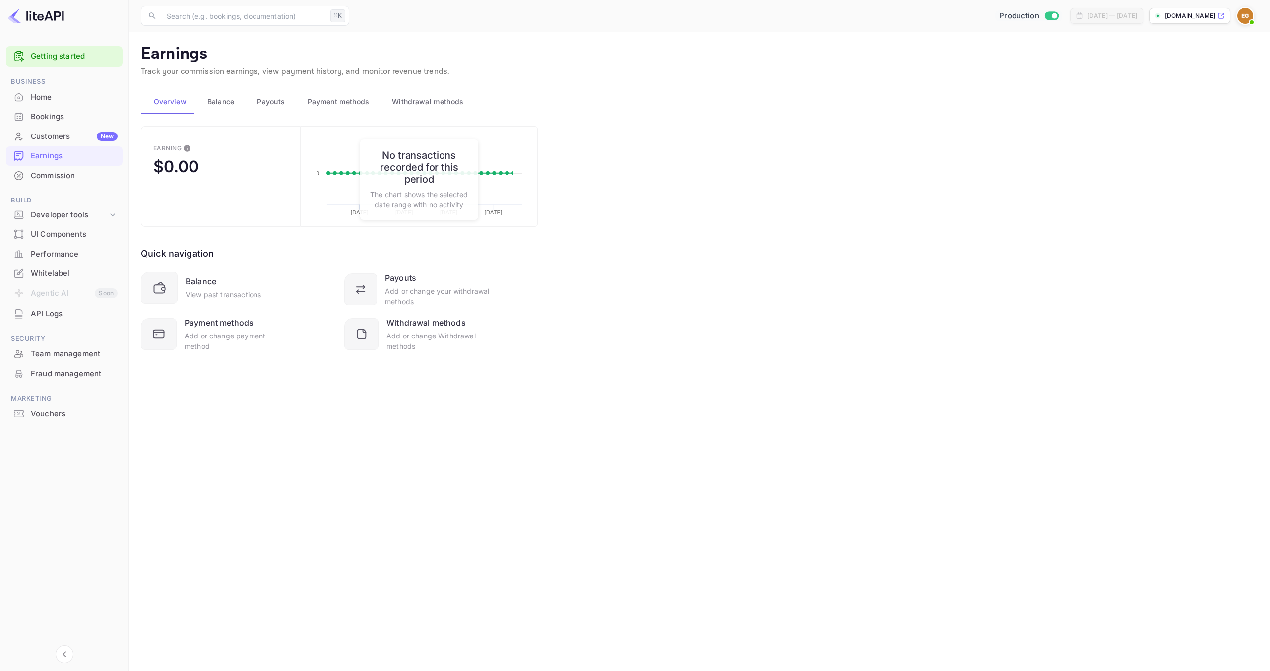
click at [60, 181] on div "Commission" at bounding box center [64, 175] width 117 height 19
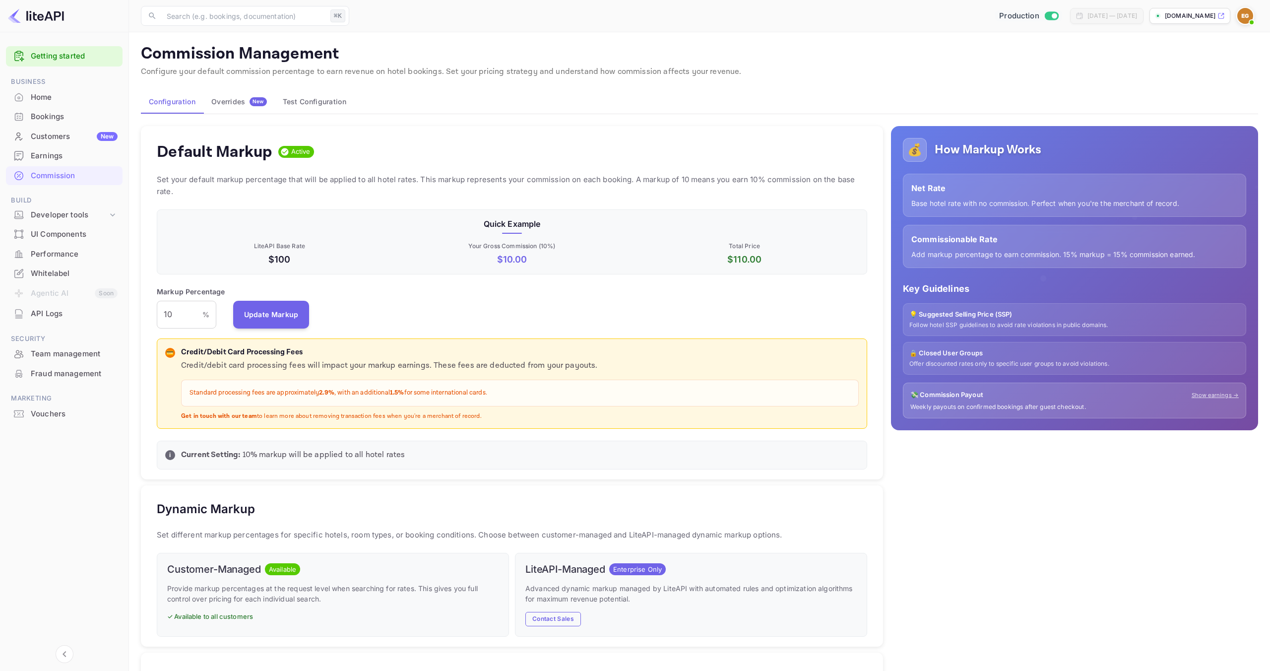
scroll to position [176, 710]
click at [320, 107] on button "Test Configuration" at bounding box center [314, 102] width 79 height 24
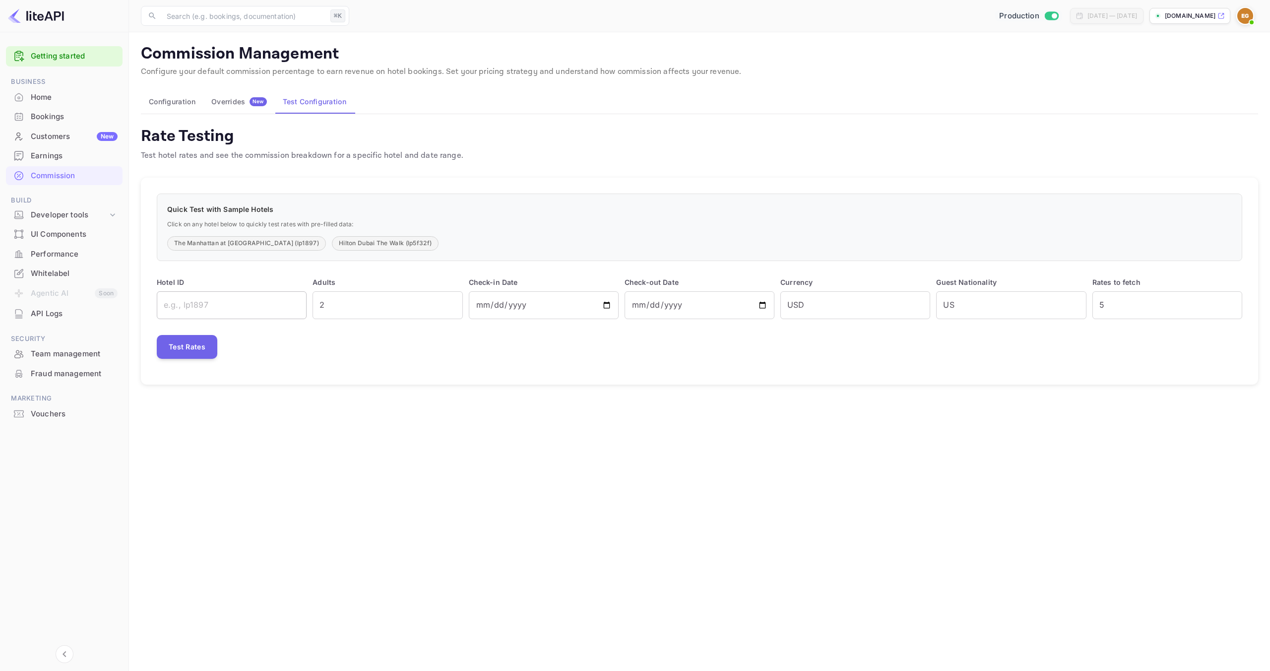
click at [217, 297] on input "text" at bounding box center [232, 305] width 150 height 28
click at [193, 350] on button "Test Rates" at bounding box center [187, 347] width 61 height 24
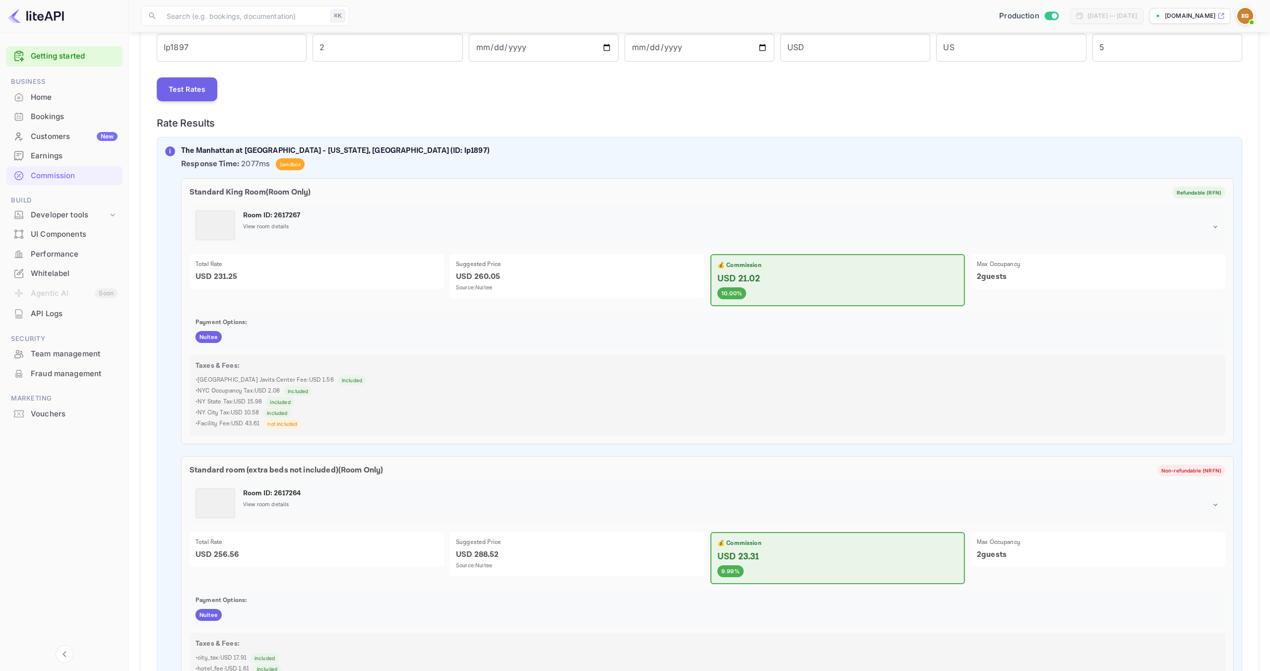
scroll to position [176, 0]
click at [261, 353] on div "Standard King Room ( Room Only ) Refundable (RFN) Room ID: 2617267 View room de…" at bounding box center [707, 309] width 1052 height 266
click at [230, 248] on div "Total Rate USD 231.25" at bounding box center [314, 275] width 260 height 58
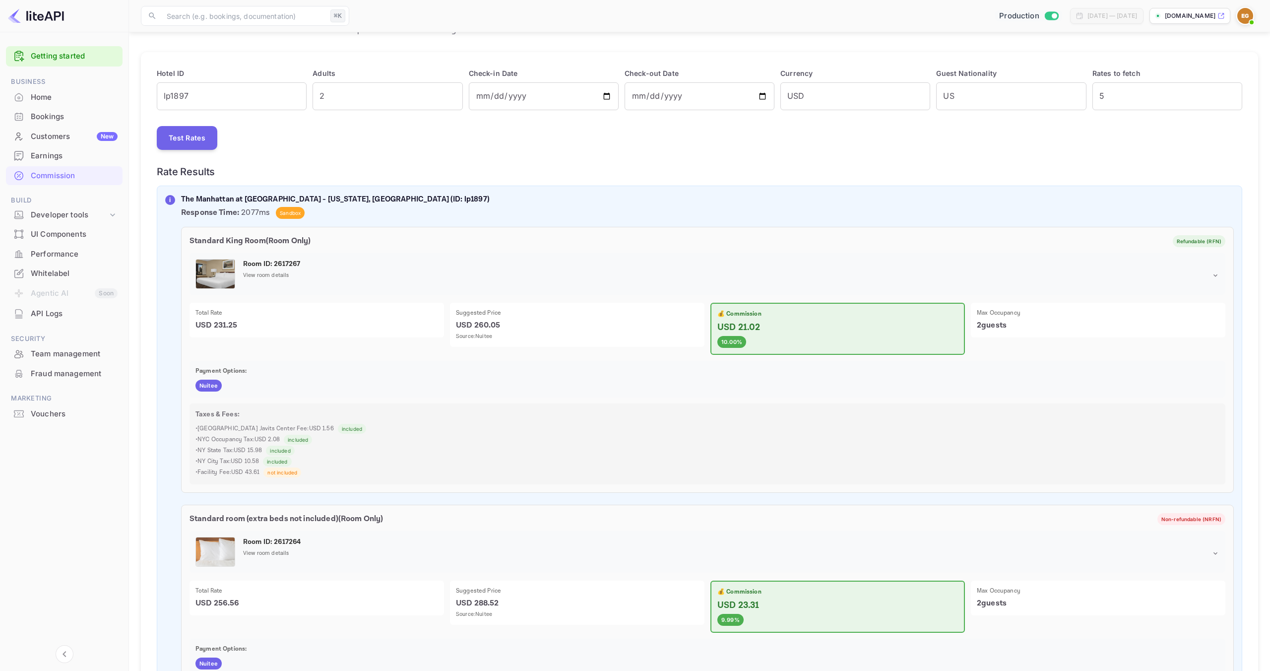
scroll to position [109, 0]
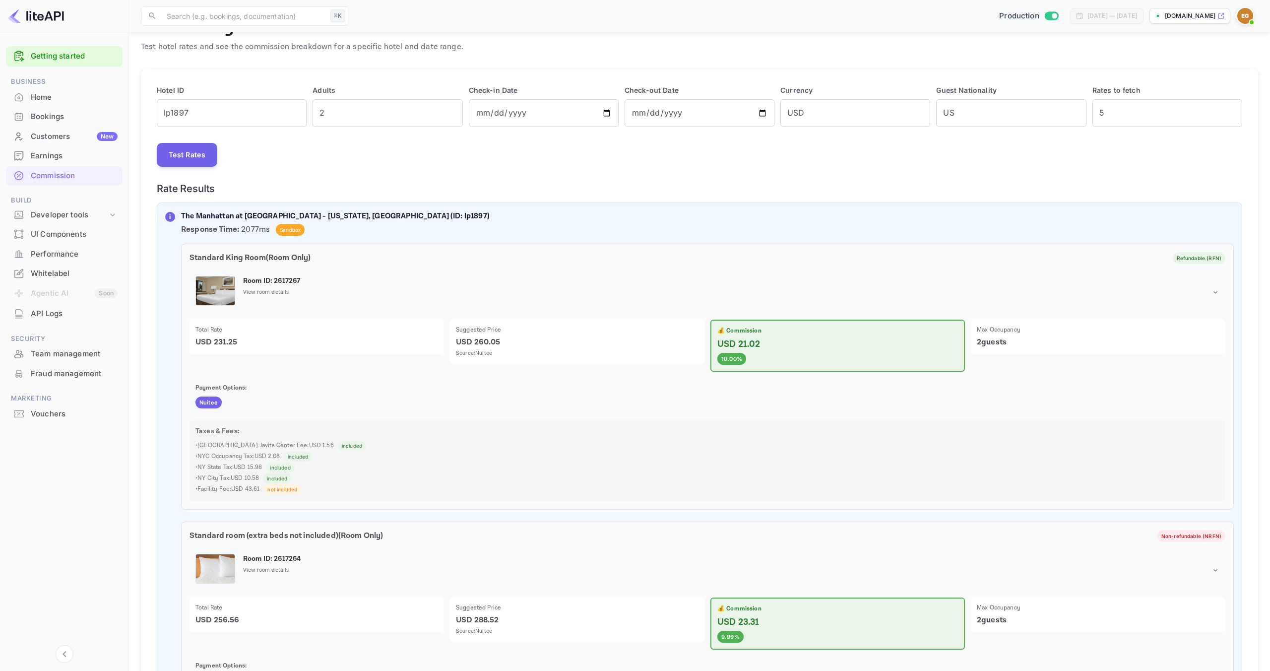
click at [1202, 289] on div "View room details" at bounding box center [727, 292] width 968 height 8
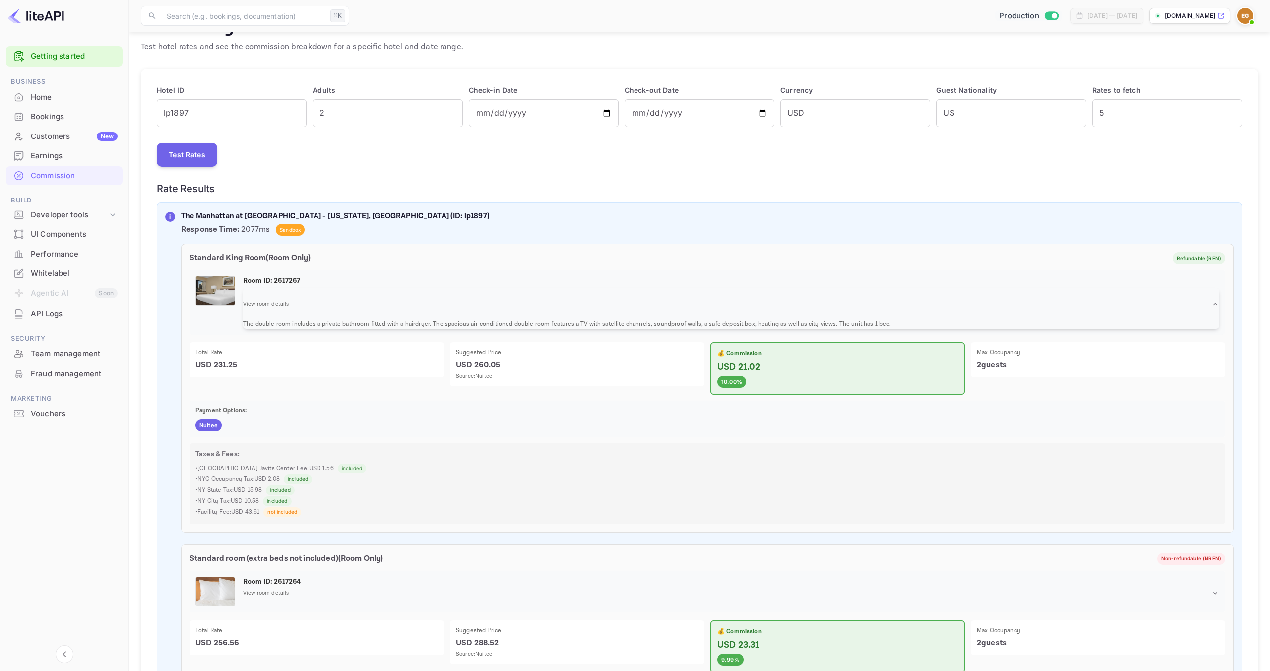
click at [1202, 289] on div "View room details" at bounding box center [731, 304] width 976 height 32
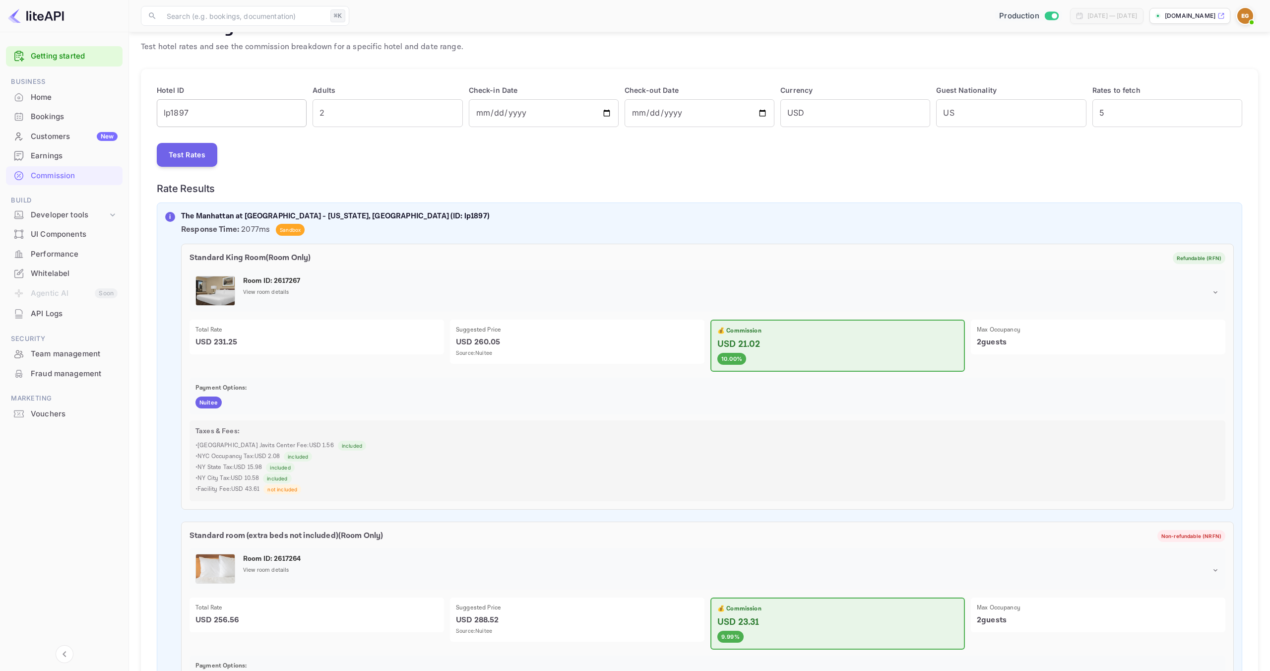
click at [194, 116] on input "lp1897" at bounding box center [232, 113] width 150 height 28
click at [246, 108] on input "lp1897" at bounding box center [232, 113] width 150 height 28
click at [219, 148] on div "Test Rates" at bounding box center [699, 155] width 1085 height 24
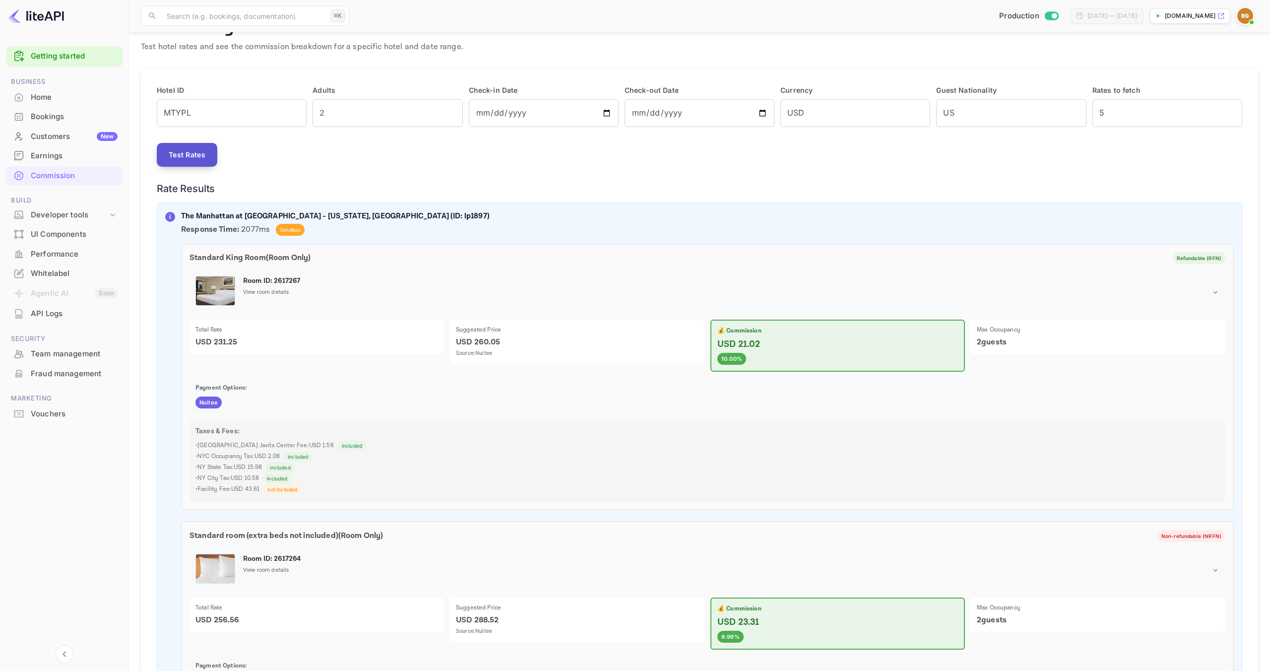
click at [213, 151] on button "Test Rates" at bounding box center [187, 155] width 61 height 24
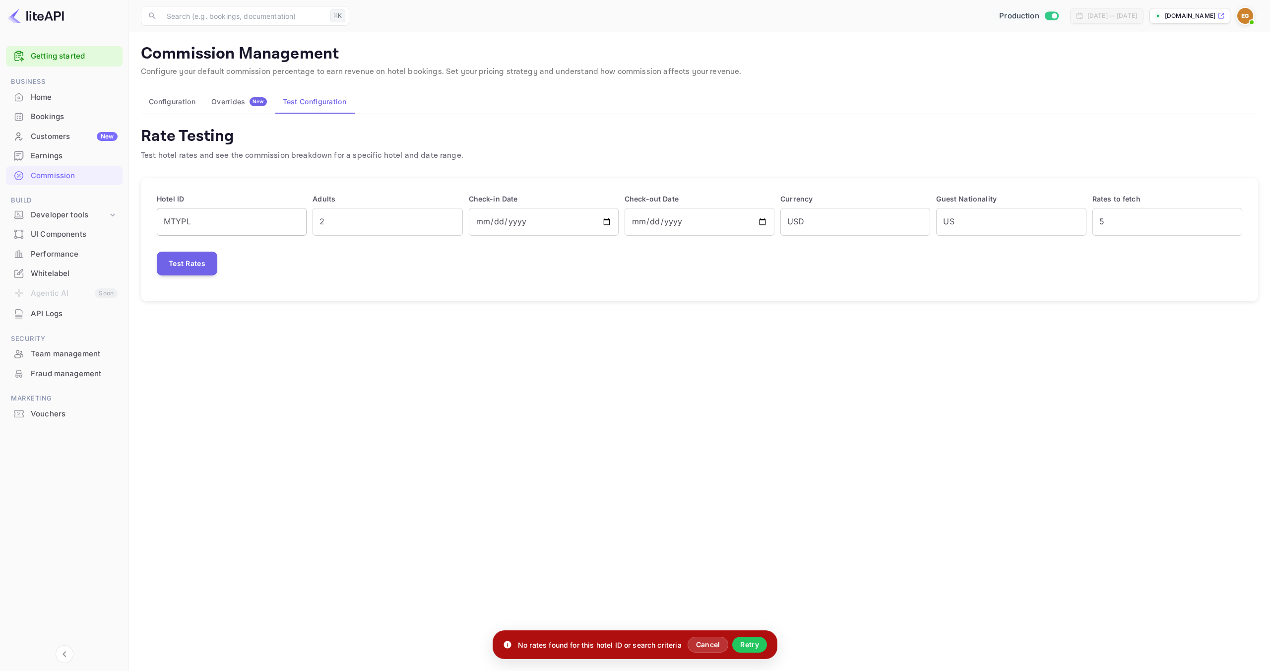
click at [252, 221] on input "MTYPL" at bounding box center [232, 222] width 150 height 28
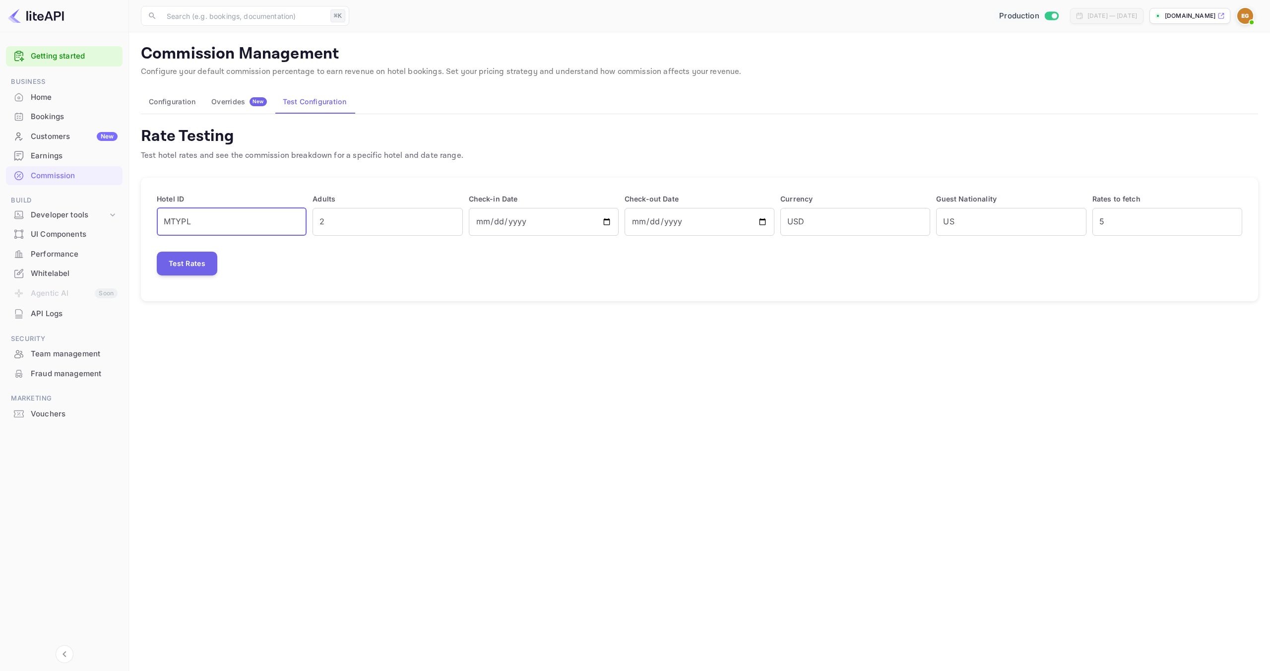
click at [246, 226] on input "MTYPL" at bounding box center [232, 222] width 150 height 28
type input "[GEOGRAPHIC_DATA]"
click at [195, 259] on button "Test Rates" at bounding box center [187, 263] width 61 height 24
click at [234, 223] on input "[GEOGRAPHIC_DATA]" at bounding box center [232, 222] width 150 height 28
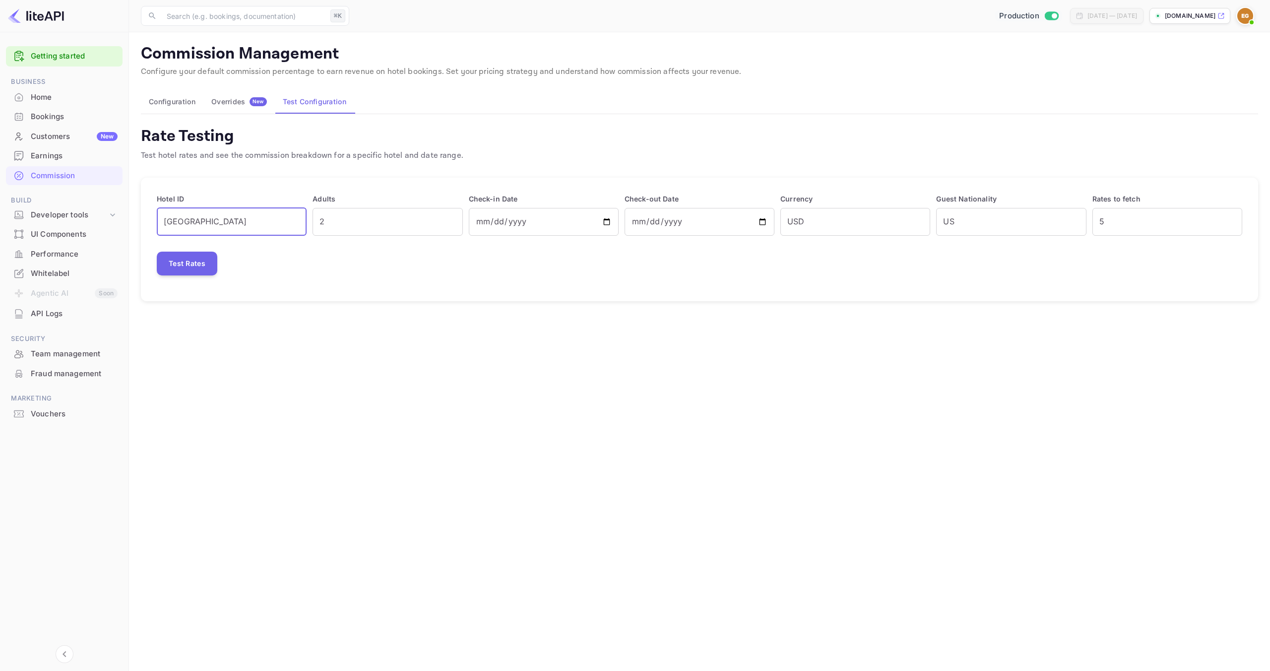
click at [234, 223] on input "[GEOGRAPHIC_DATA]" at bounding box center [232, 222] width 150 height 28
type input "lp874eb"
click at [211, 254] on button "Test Rates" at bounding box center [187, 263] width 61 height 24
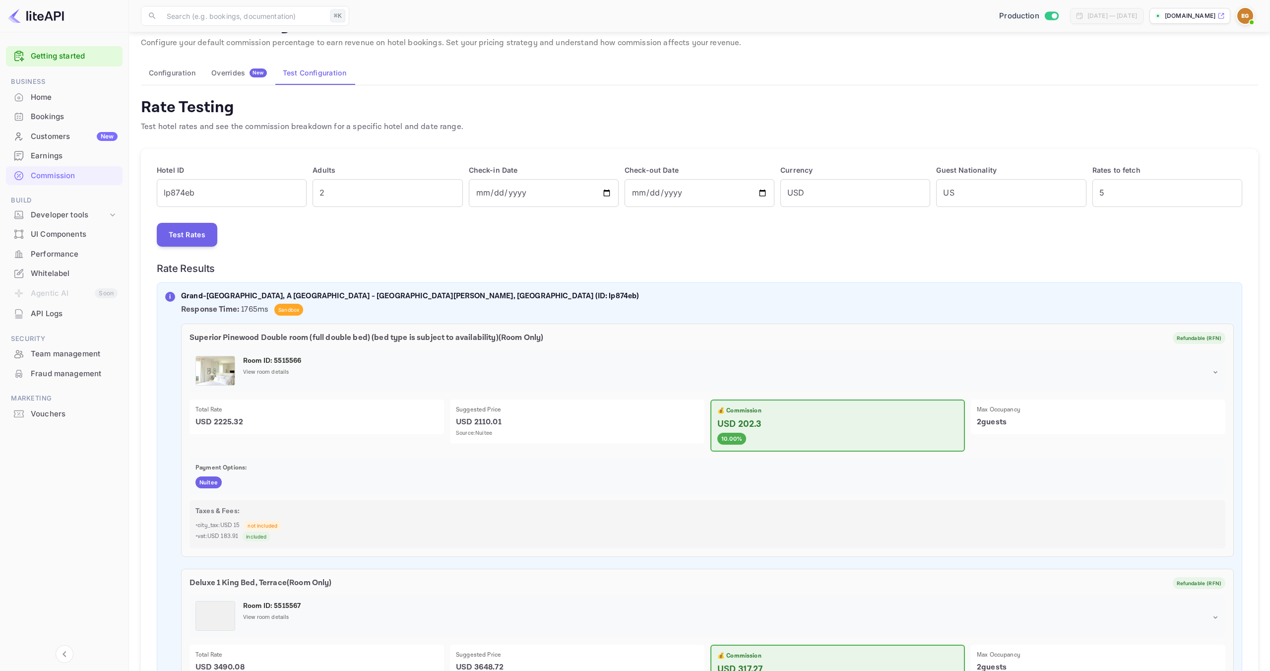
scroll to position [28, 0]
click at [504, 196] on input "[DATE]" at bounding box center [544, 194] width 150 height 28
click at [607, 193] on input "[DATE]" at bounding box center [544, 194] width 150 height 28
click at [493, 192] on input "[DATE]" at bounding box center [544, 194] width 150 height 28
click at [608, 190] on input "[DATE]" at bounding box center [544, 194] width 150 height 28
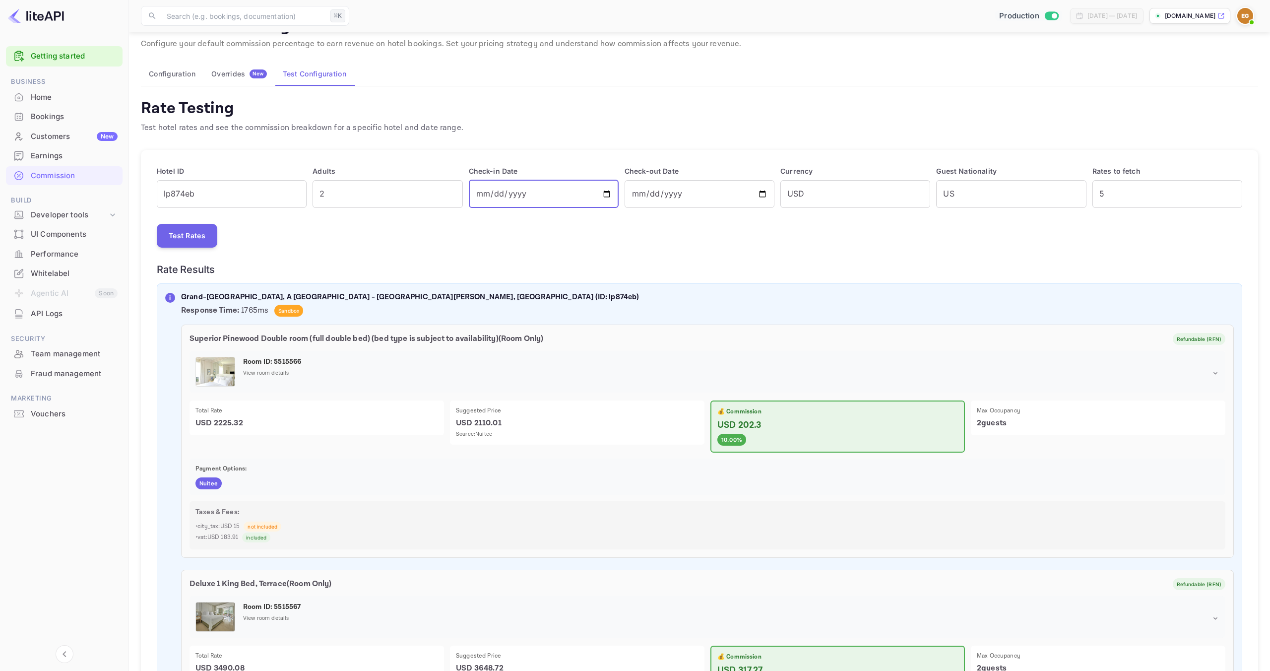
type input "[DATE]"
click at [203, 240] on button "Test Rates" at bounding box center [187, 236] width 61 height 24
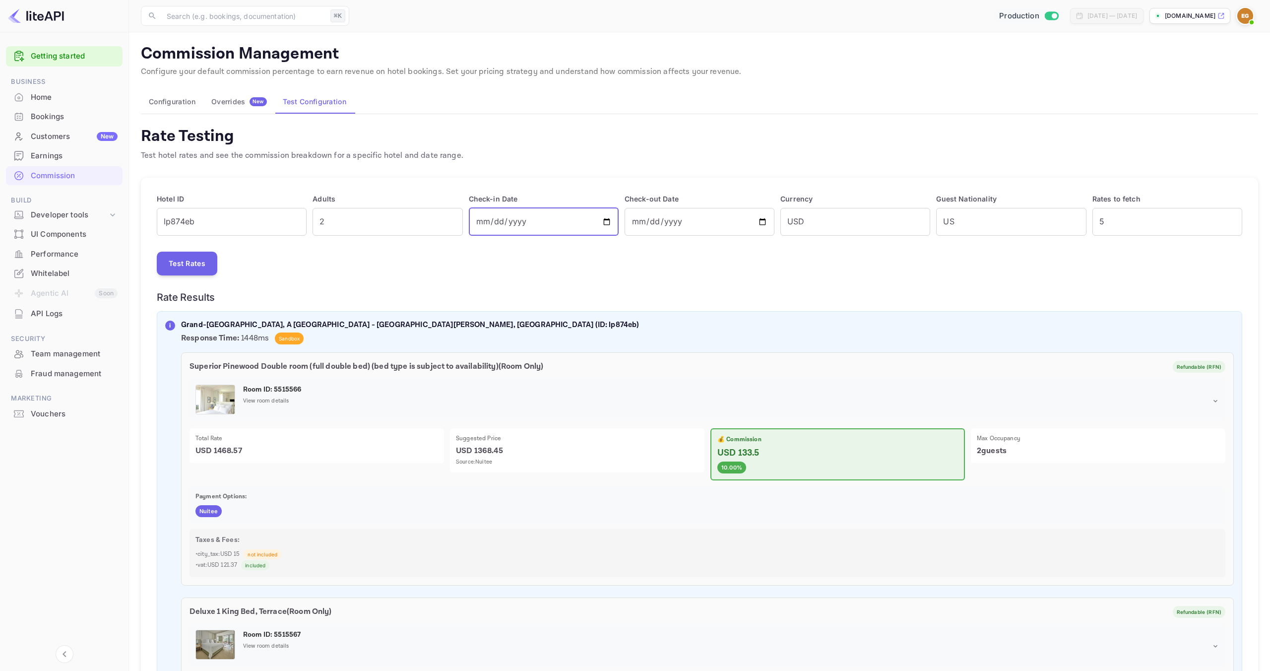
click at [605, 221] on input "[DATE]" at bounding box center [544, 222] width 150 height 28
type input "[DATE]"
click at [761, 221] on input "[DATE]" at bounding box center [699, 222] width 150 height 28
type input "[DATE]"
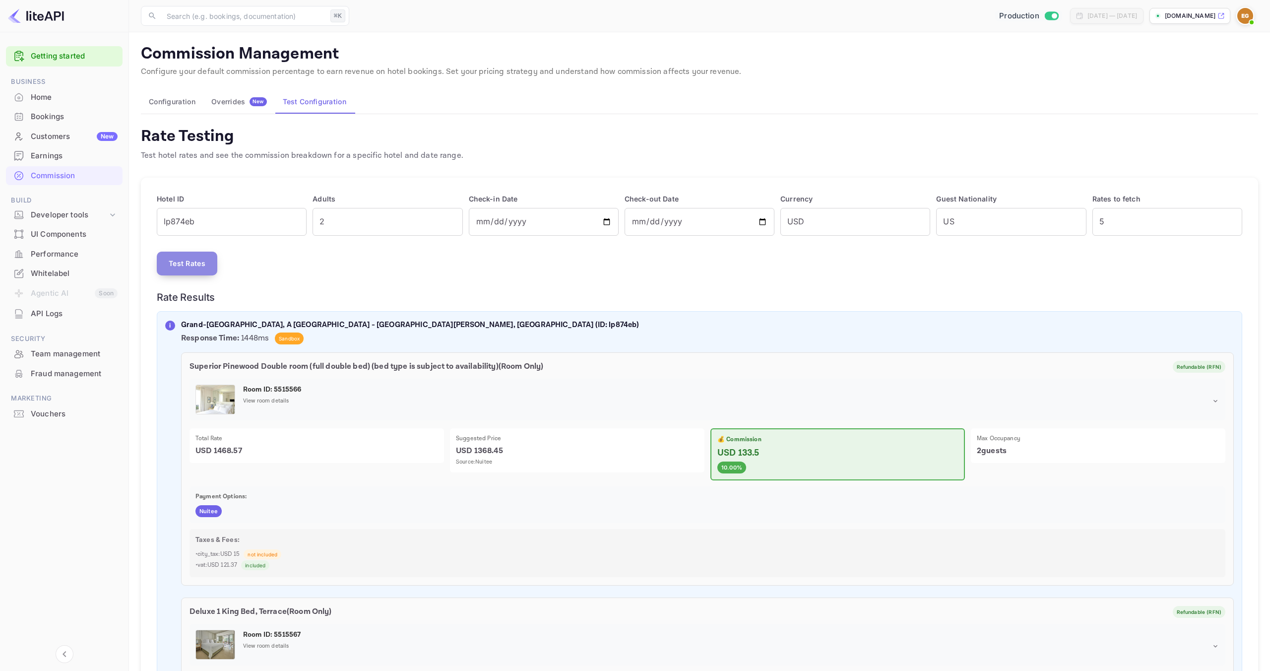
click at [197, 269] on button "Test Rates" at bounding box center [187, 263] width 61 height 24
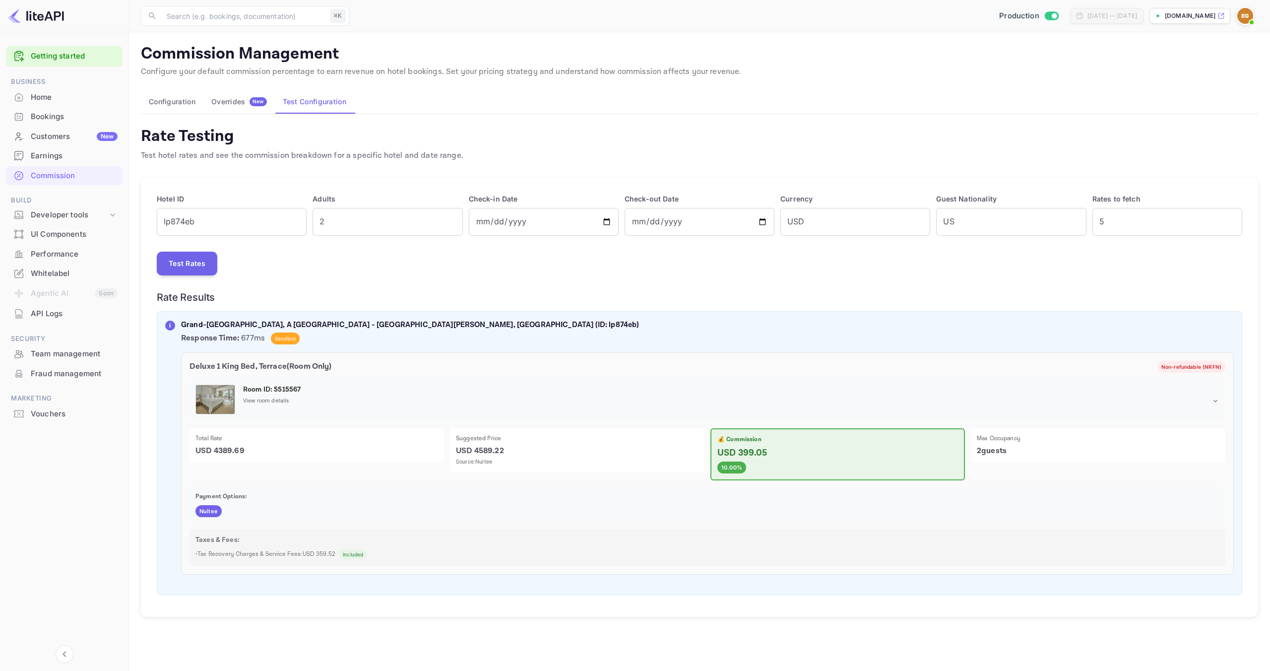
click at [362, 205] on div "Adults 2 ​" at bounding box center [385, 211] width 156 height 48
click at [252, 226] on input "lp874eb" at bounding box center [232, 222] width 150 height 28
type input "lp5601e"
click at [188, 277] on div "Hotel ID lp5601e ​ Adults 2 ​ Check-in Date [DATE] ​ Check-out Date [DATE] ​ Cu…" at bounding box center [699, 397] width 1117 height 439
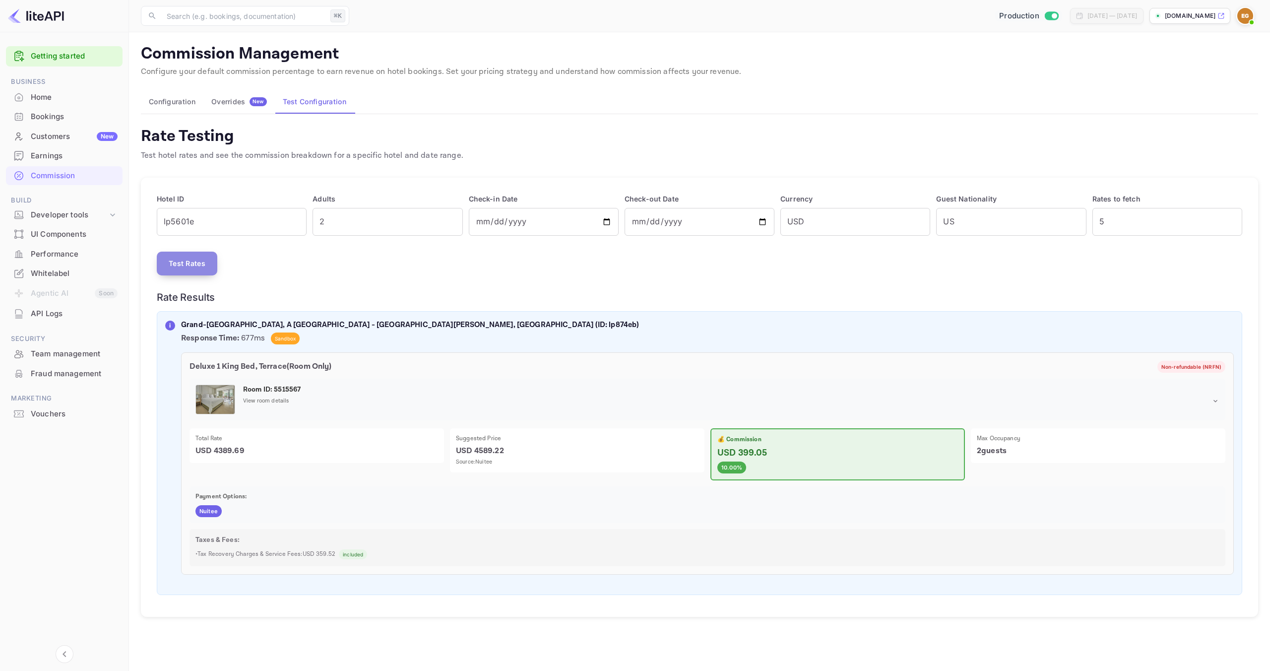
click at [192, 271] on button "Test Rates" at bounding box center [187, 263] width 61 height 24
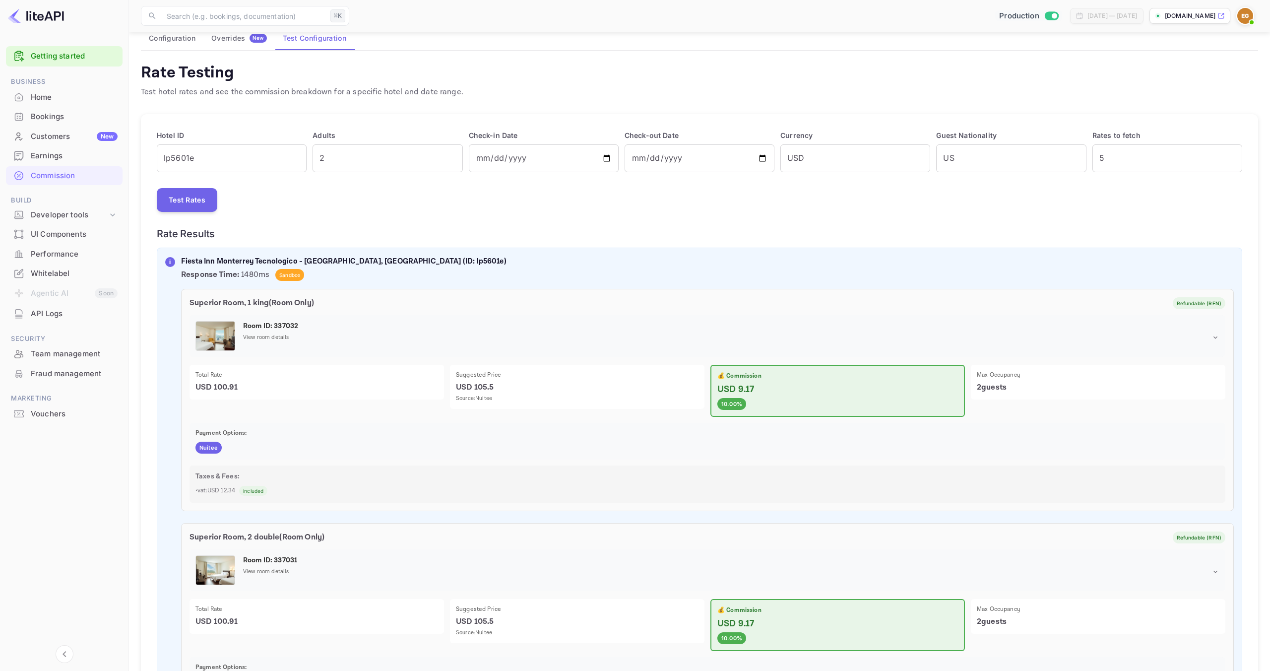
scroll to position [65, 0]
click at [1232, 152] on input "6" at bounding box center [1167, 157] width 150 height 28
click at [1232, 152] on input "7" at bounding box center [1167, 157] width 150 height 28
click at [1232, 152] on input "8" at bounding box center [1167, 157] width 150 height 28
click at [1232, 152] on input "9" at bounding box center [1167, 157] width 150 height 28
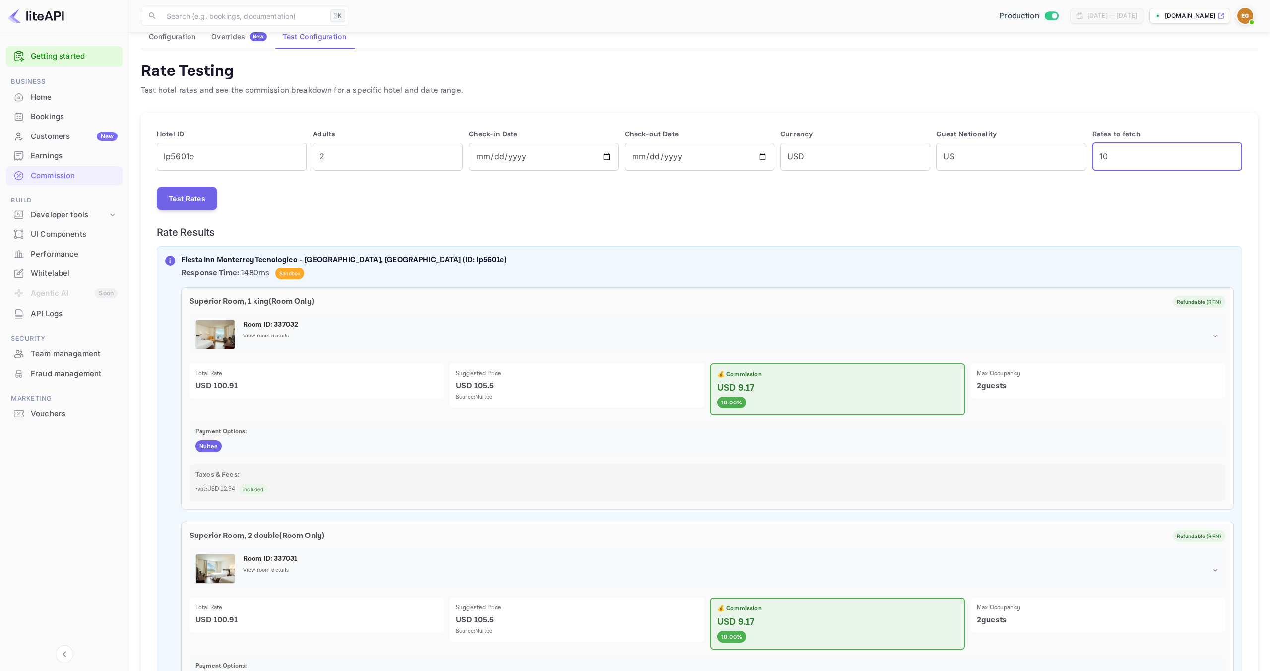
click at [1232, 152] on input "10" at bounding box center [1167, 157] width 150 height 28
click at [199, 198] on button "Test Rates" at bounding box center [187, 198] width 61 height 24
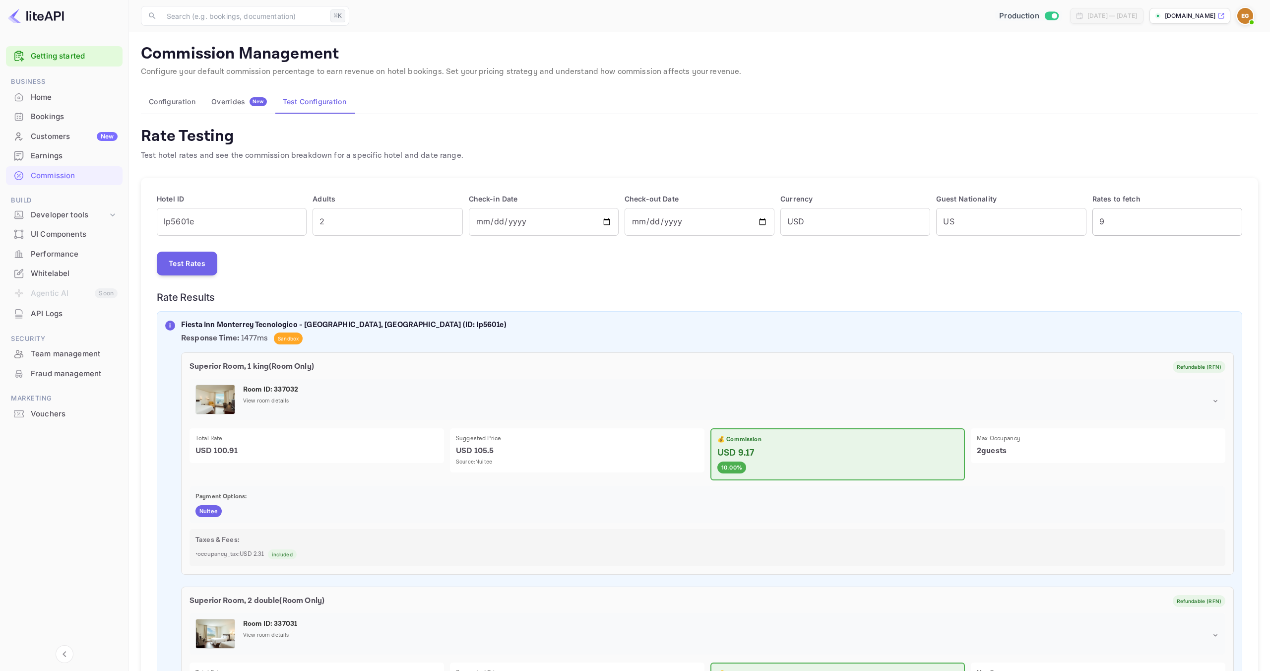
click at [1231, 225] on input "9" at bounding box center [1167, 222] width 150 height 28
click at [1231, 225] on input "8" at bounding box center [1167, 222] width 150 height 28
click at [1231, 225] on input "7" at bounding box center [1167, 222] width 150 height 28
click at [1231, 225] on input "6" at bounding box center [1167, 222] width 150 height 28
type input "5"
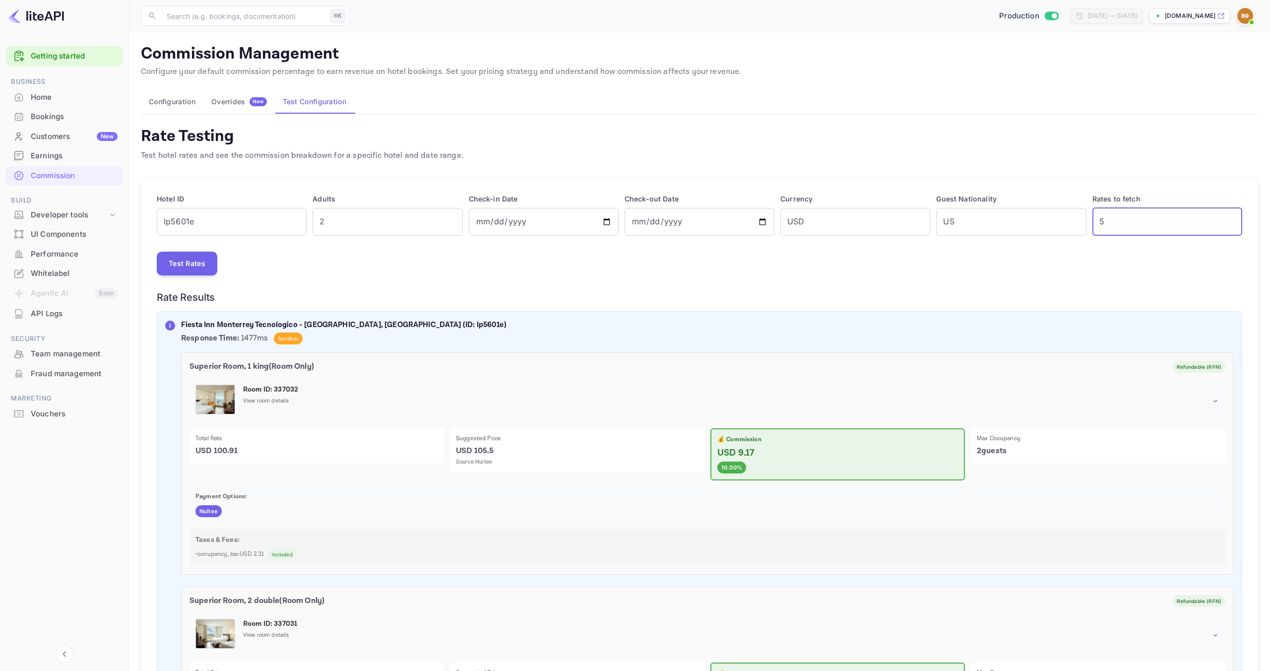
click at [1231, 225] on input "5" at bounding box center [1167, 222] width 150 height 28
click at [191, 268] on button "Test Rates" at bounding box center [187, 263] width 61 height 24
click at [809, 221] on input "USD" at bounding box center [855, 222] width 150 height 28
click at [231, 213] on input "lp5601e" at bounding box center [232, 222] width 150 height 28
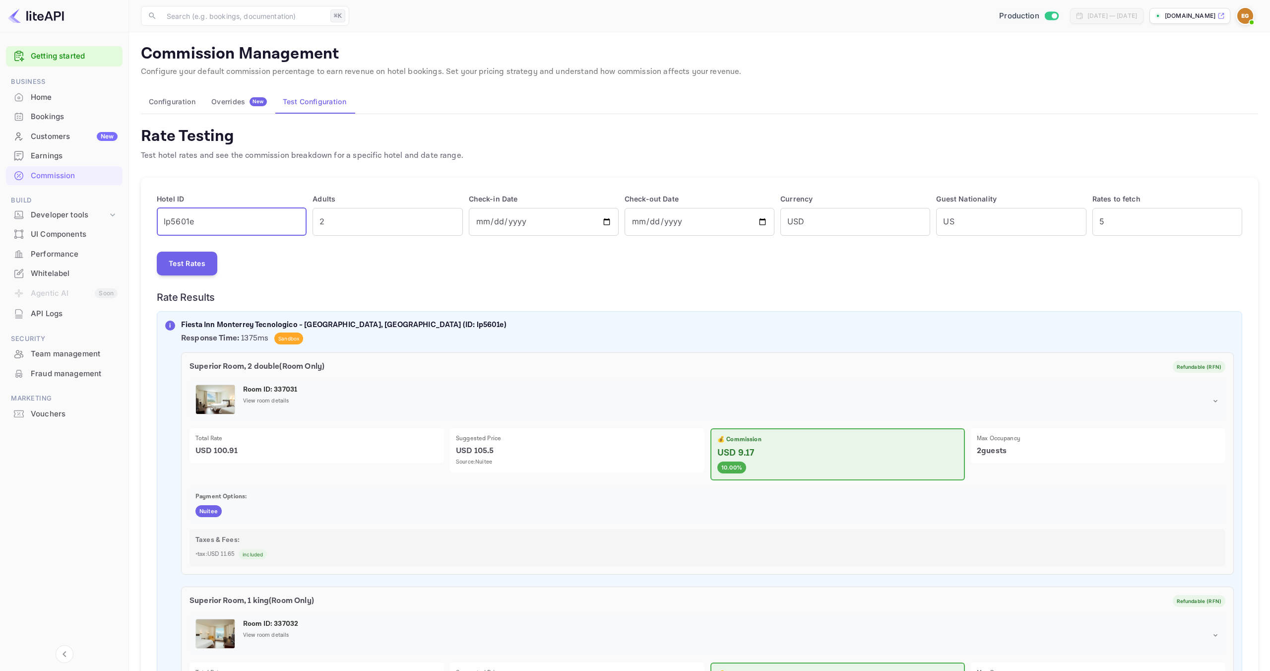
click at [231, 213] on input "lp5601e" at bounding box center [232, 222] width 150 height 28
type input "lp6a2c3"
click at [202, 253] on button "Test Rates" at bounding box center [187, 263] width 61 height 24
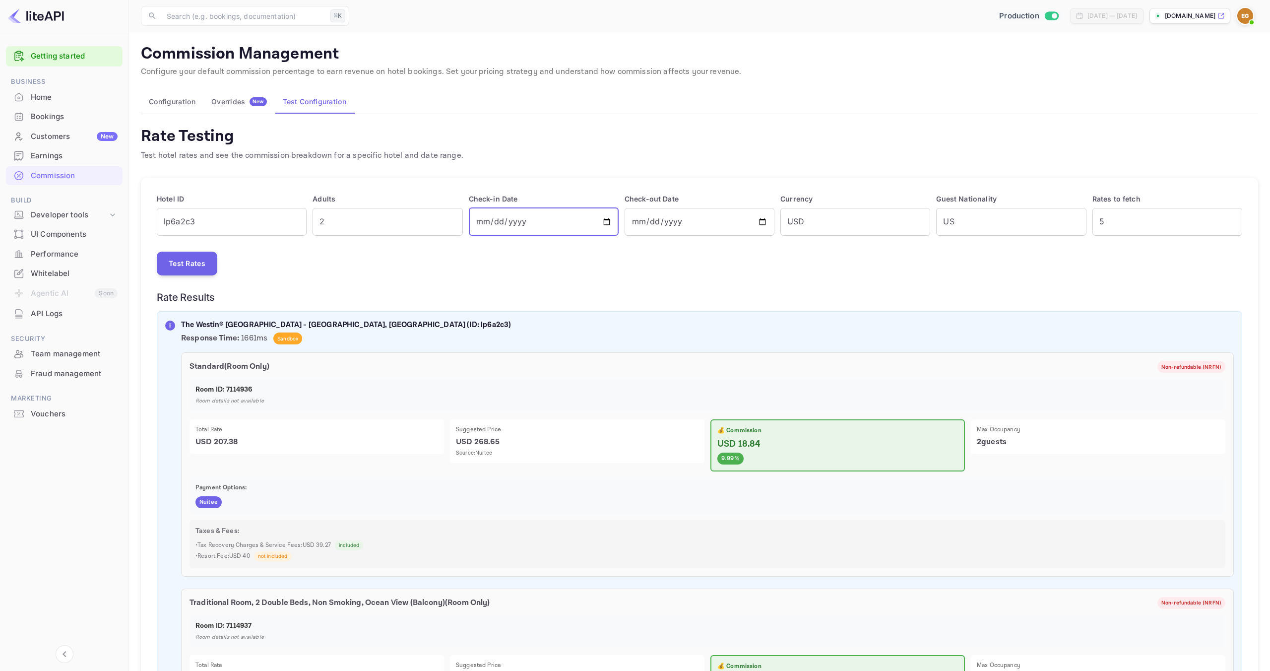
click at [610, 219] on input "[DATE]" at bounding box center [544, 222] width 150 height 28
type input "[DATE]"
click at [767, 219] on input "[DATE]" at bounding box center [699, 222] width 150 height 28
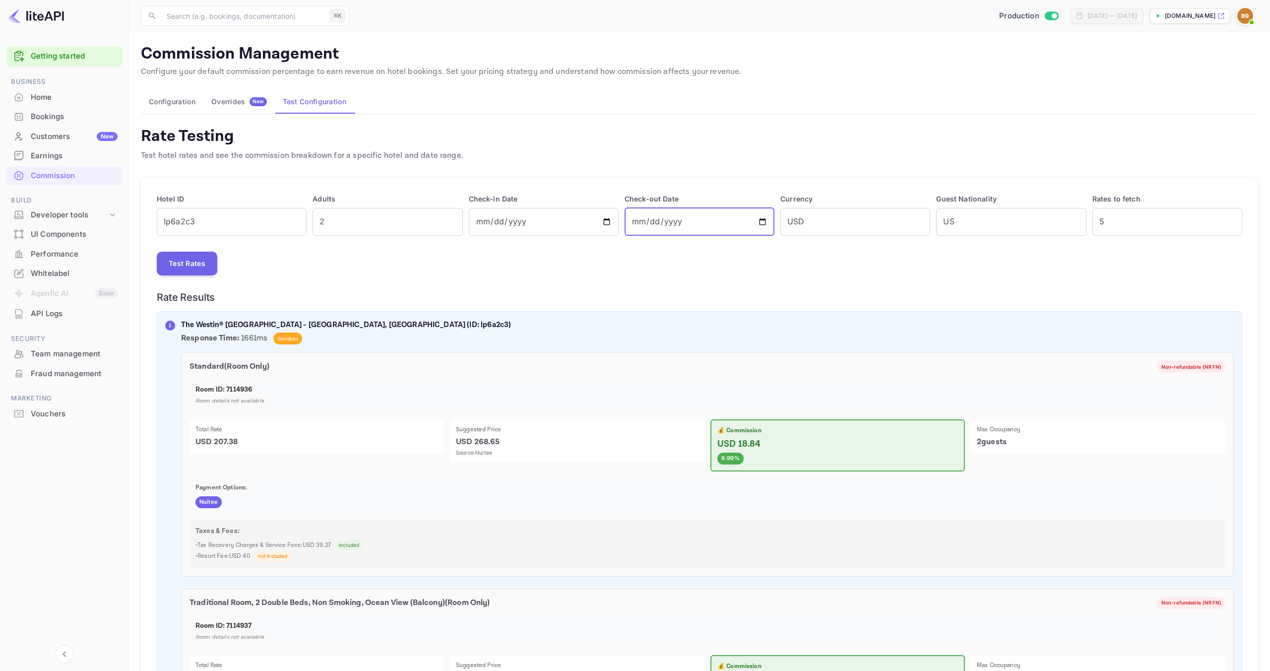
click at [761, 220] on input "[DATE]" at bounding box center [699, 222] width 150 height 28
click at [172, 262] on button "Test Rates" at bounding box center [187, 263] width 61 height 24
click at [262, 231] on input "lp6a2c3" at bounding box center [232, 222] width 150 height 28
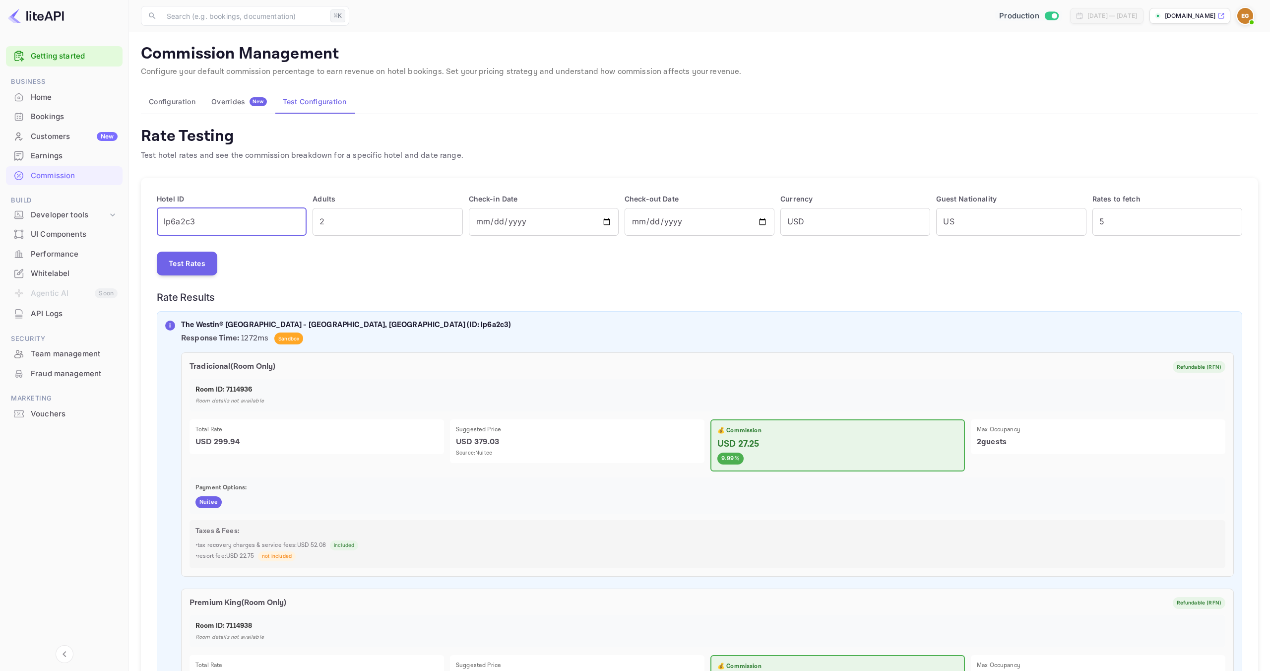
click at [262, 231] on input "lp6a2c3" at bounding box center [232, 222] width 150 height 28
type input "lp3b9a8"
click at [192, 264] on button "Test Rates" at bounding box center [187, 263] width 61 height 24
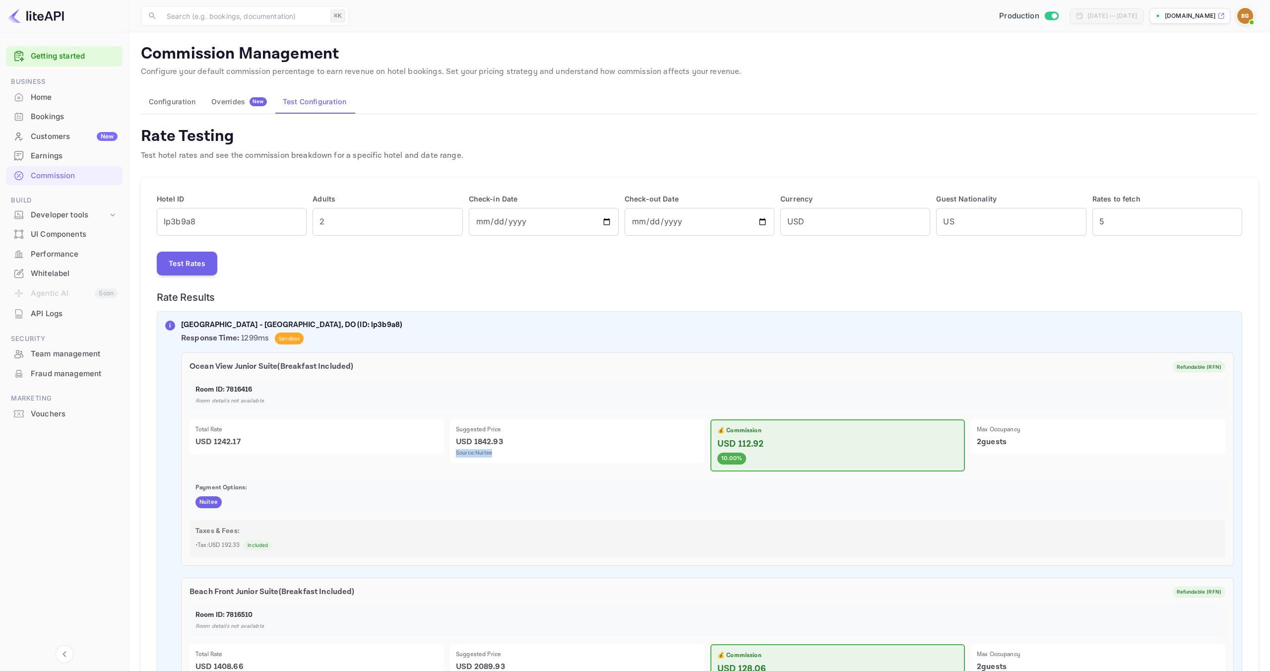
drag, startPoint x: 454, startPoint y: 453, endPoint x: 500, endPoint y: 454, distance: 45.6
click at [500, 454] on div "Suggested Price USD 1842.93 Source: Nuitee" at bounding box center [577, 441] width 254 height 44
click at [516, 442] on p "USD 1842.93" at bounding box center [577, 442] width 243 height 12
click at [1229, 220] on input "6" at bounding box center [1167, 222] width 150 height 28
click at [1229, 220] on input "7" at bounding box center [1167, 222] width 150 height 28
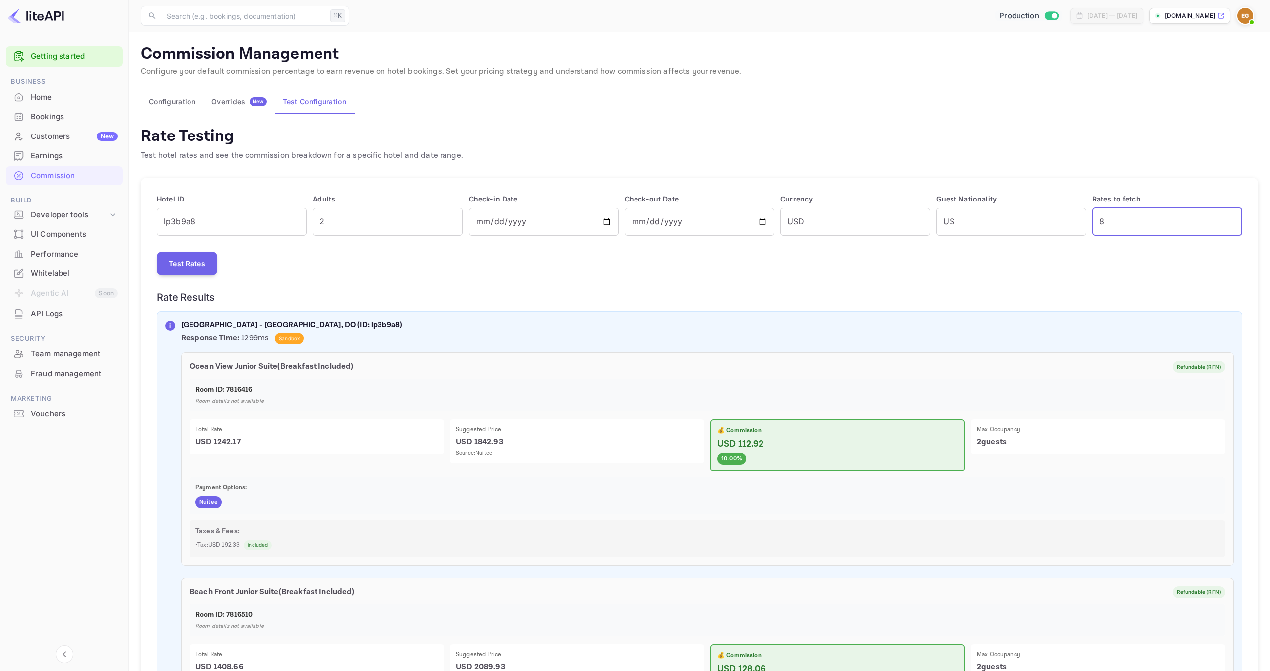
click at [1229, 220] on input "8" at bounding box center [1167, 222] width 150 height 28
click at [1229, 220] on input "9" at bounding box center [1167, 222] width 150 height 28
click at [1229, 220] on input "10" at bounding box center [1167, 222] width 150 height 28
click at [204, 267] on button "Test Rates" at bounding box center [187, 263] width 61 height 24
drag, startPoint x: 1094, startPoint y: 198, endPoint x: 1156, endPoint y: 197, distance: 62.5
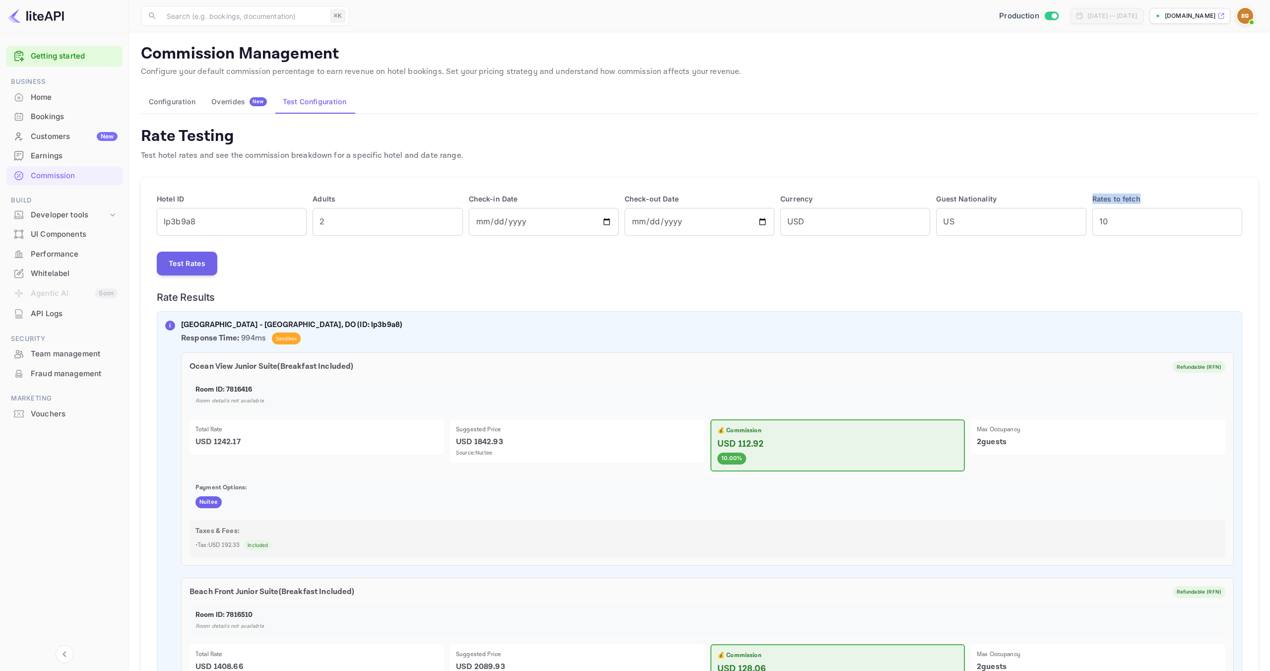
click at [1156, 197] on p "Rates to fetch" at bounding box center [1167, 198] width 150 height 10
copy p "Rates to fetch"
click at [1040, 191] on div "Guest Nationality US ​" at bounding box center [1008, 211] width 156 height 48
click at [1232, 225] on input "9" at bounding box center [1167, 222] width 150 height 28
click at [1232, 225] on input "8" at bounding box center [1167, 222] width 150 height 28
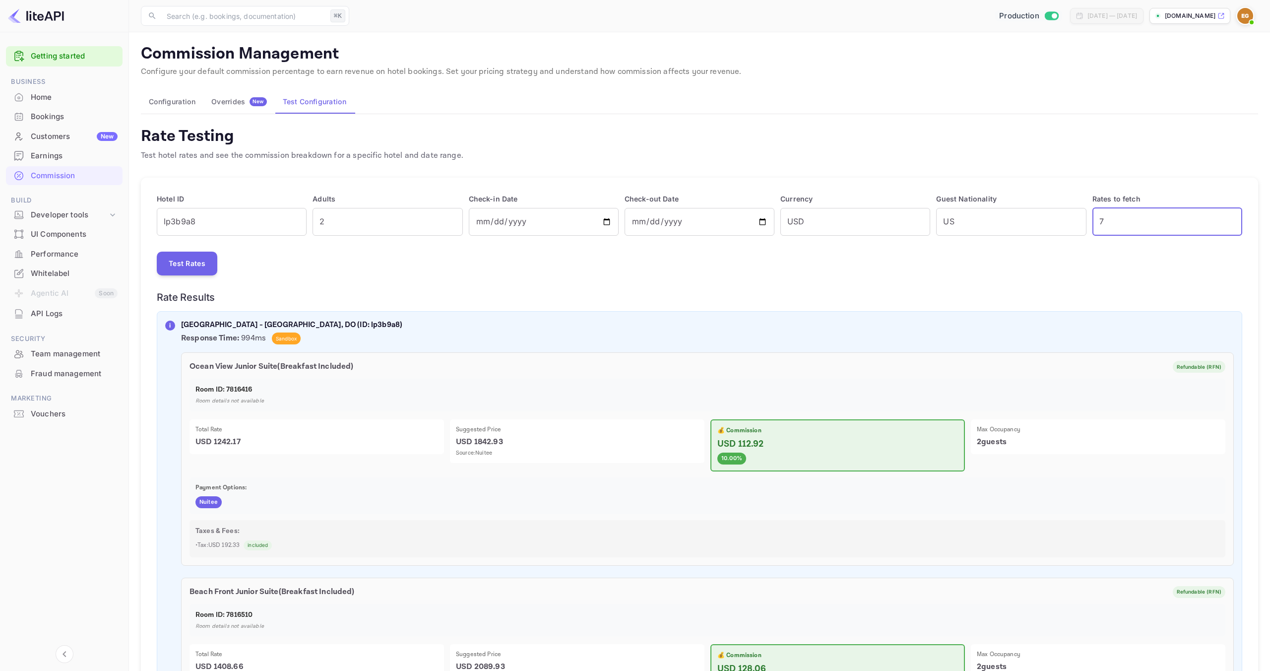
click at [1232, 225] on input "7" at bounding box center [1167, 222] width 150 height 28
click at [1232, 225] on input "6" at bounding box center [1167, 222] width 150 height 28
type input "5"
click at [1232, 225] on input "5" at bounding box center [1167, 222] width 150 height 28
click at [182, 267] on button "Test Rates" at bounding box center [187, 263] width 61 height 24
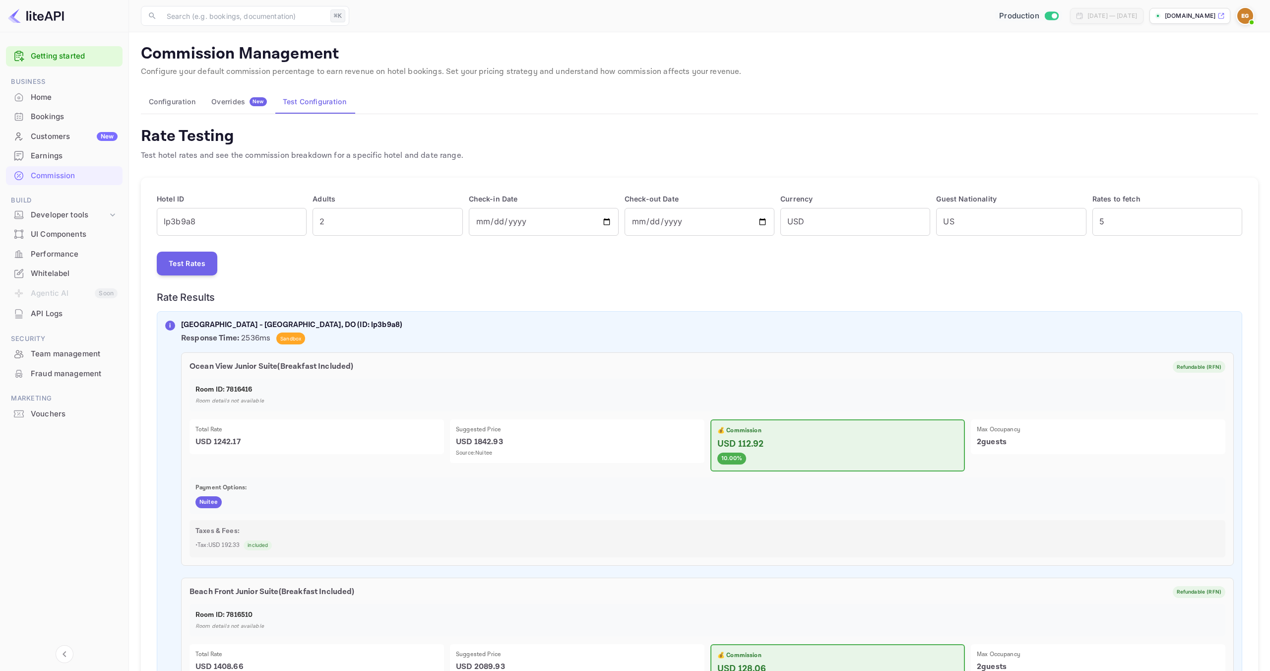
click at [173, 325] on div "i" at bounding box center [170, 325] width 10 height 10
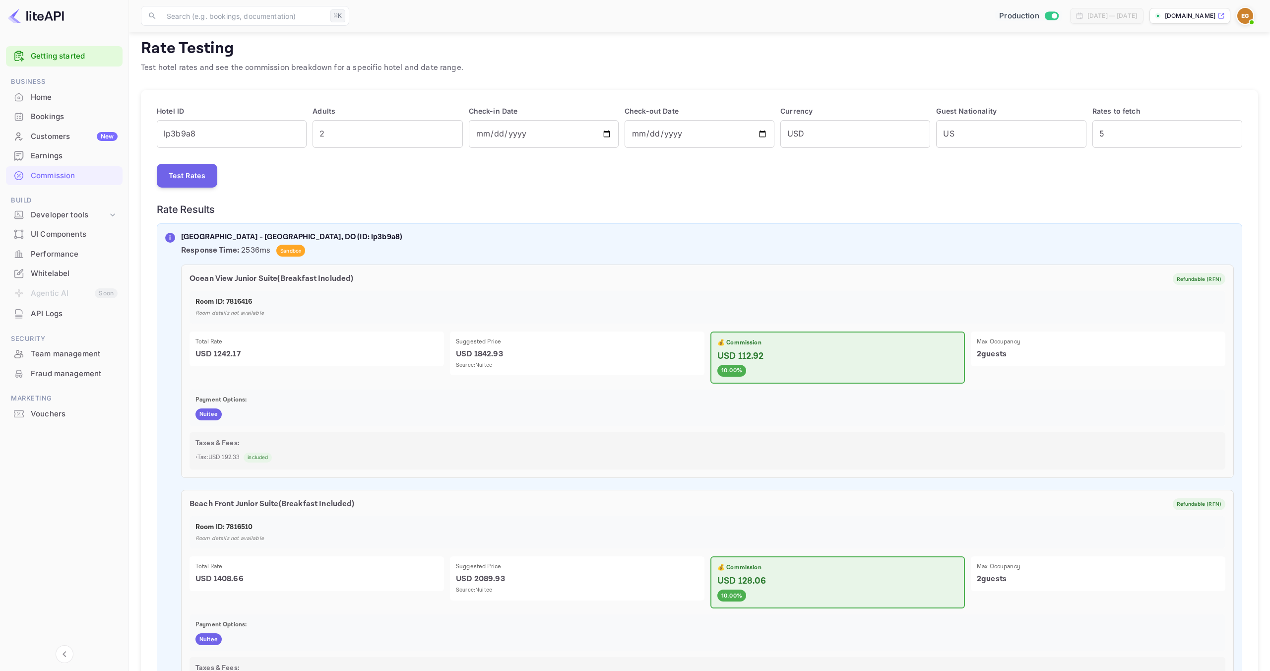
scroll to position [115, 0]
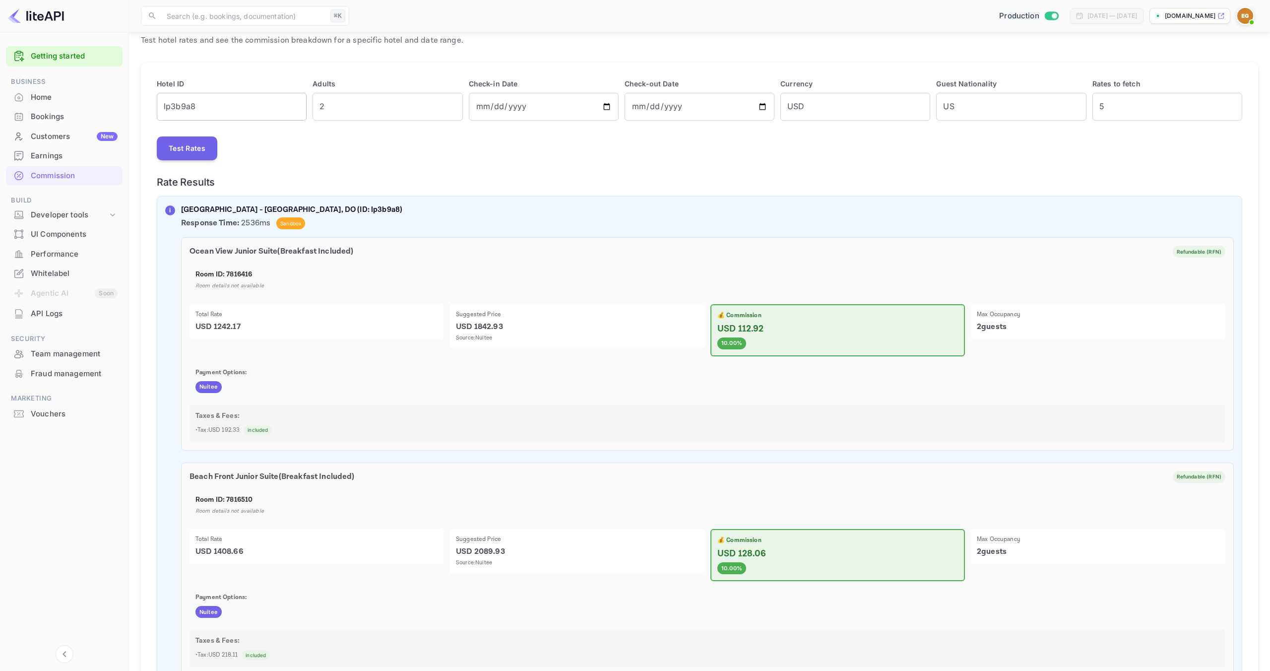
click at [263, 109] on input "lp3b9a8" at bounding box center [232, 107] width 150 height 28
type input "lp6554b078"
click at [183, 155] on button "Test Rates" at bounding box center [187, 148] width 61 height 24
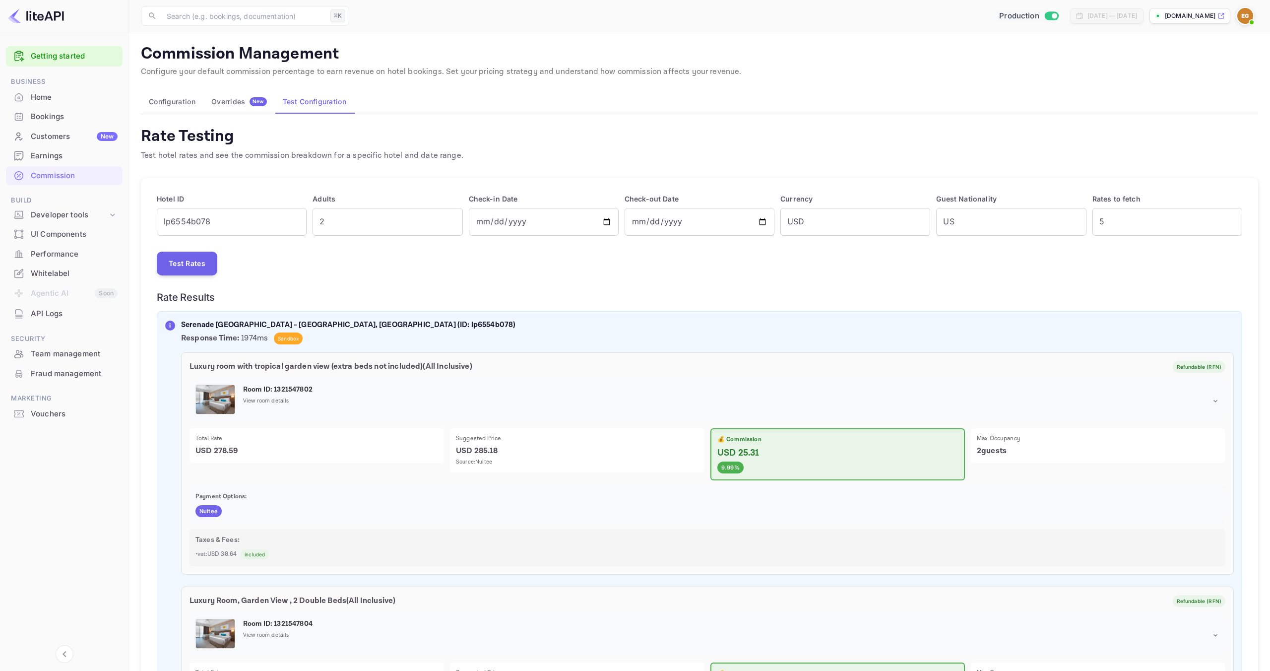
click at [1022, 9] on div "Production" at bounding box center [1028, 15] width 71 height 15
click at [1044, 13] on input "Switch to Sandbox mode" at bounding box center [1054, 15] width 20 height 6
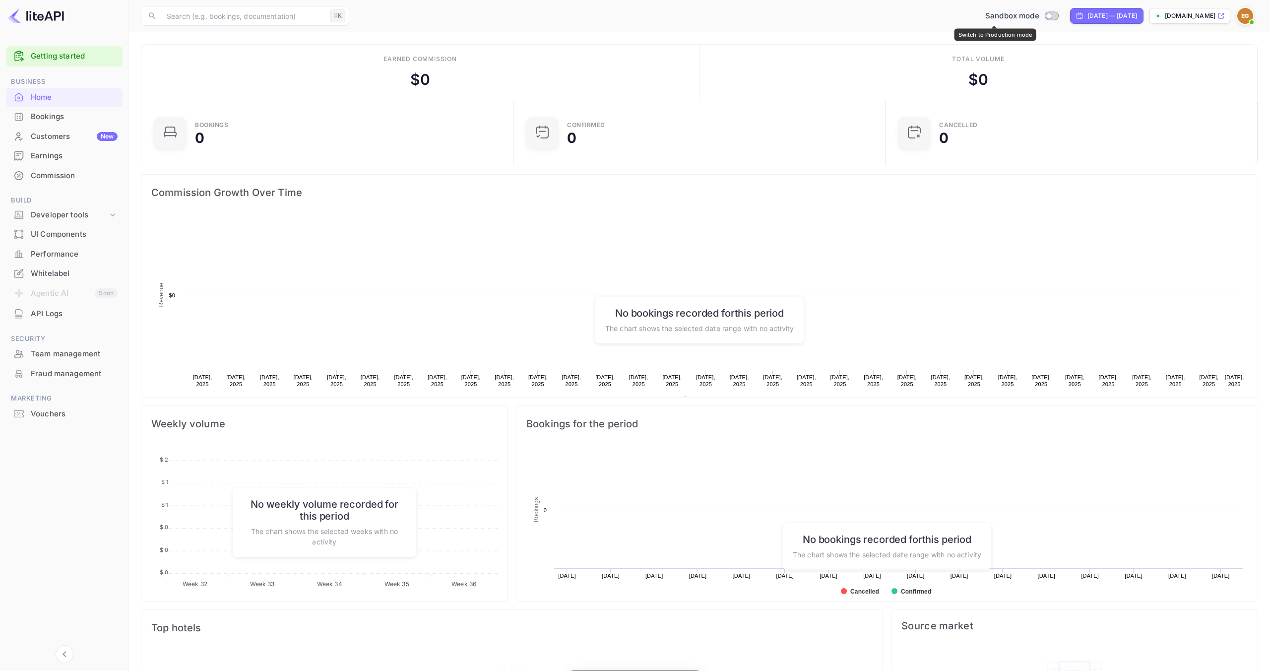
scroll to position [161, 366]
click at [87, 180] on div "Commission" at bounding box center [74, 175] width 87 height 11
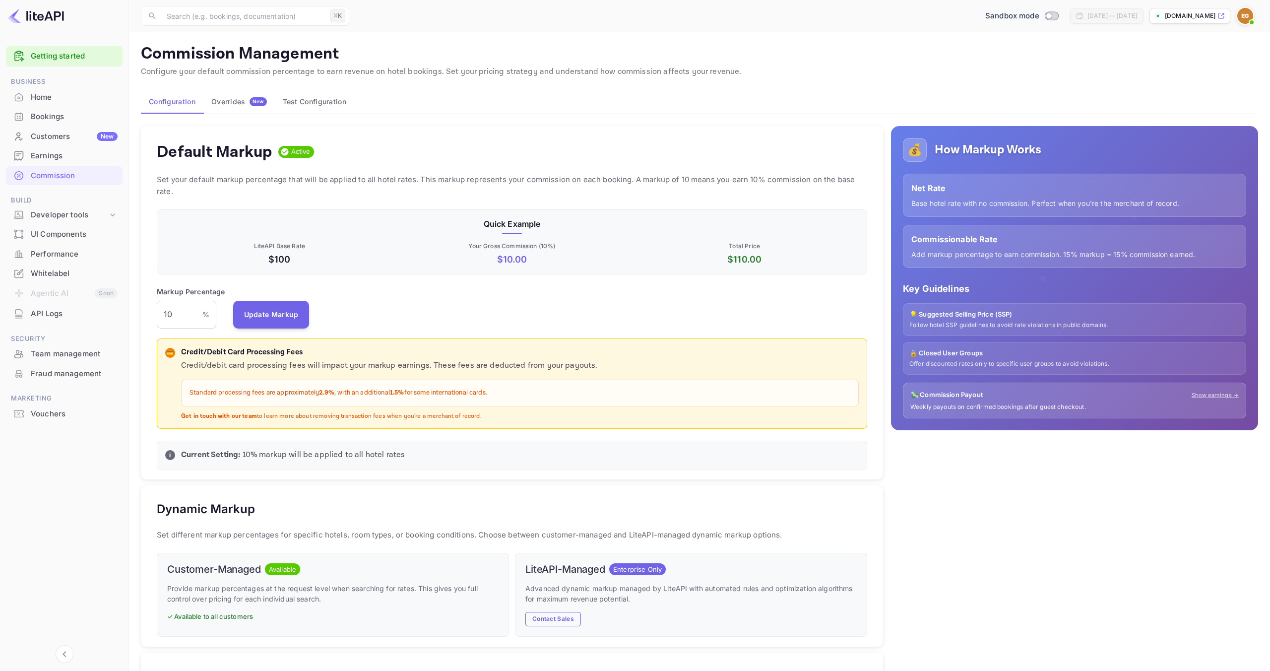
scroll to position [176, 710]
click at [327, 102] on button "Test Configuration" at bounding box center [314, 102] width 79 height 24
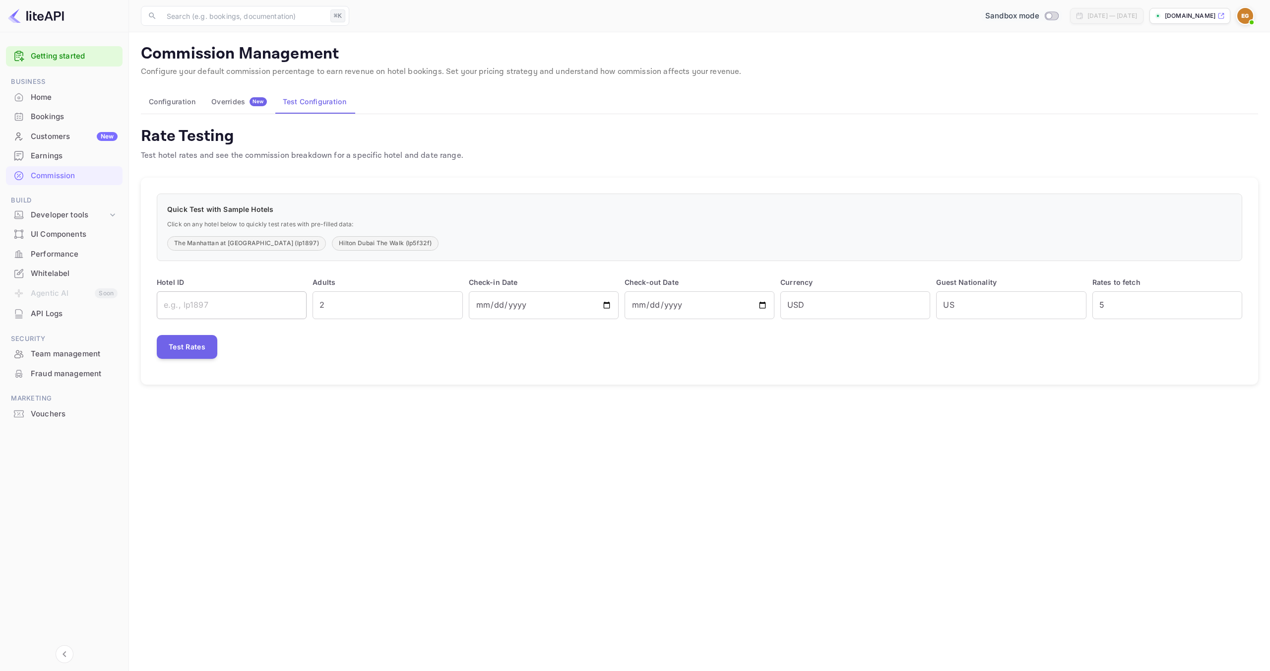
click at [257, 304] on input "text" at bounding box center [232, 305] width 150 height 28
click at [259, 244] on button "The Manhattan at [GEOGRAPHIC_DATA] (lp1897)" at bounding box center [246, 243] width 159 height 14
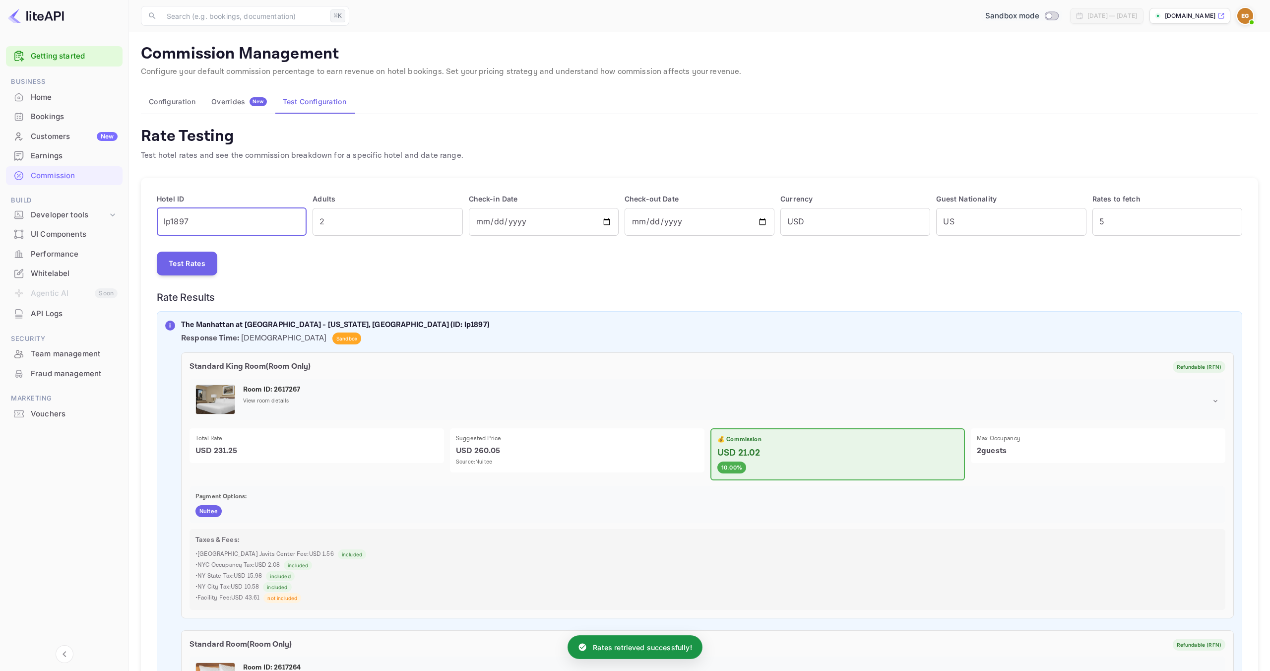
click at [258, 217] on input "lp1897" at bounding box center [232, 222] width 150 height 28
click at [166, 221] on input "/lp6554b078" at bounding box center [232, 222] width 150 height 28
type input "lp6554b078"
click at [603, 221] on input "[DATE]" at bounding box center [544, 222] width 150 height 28
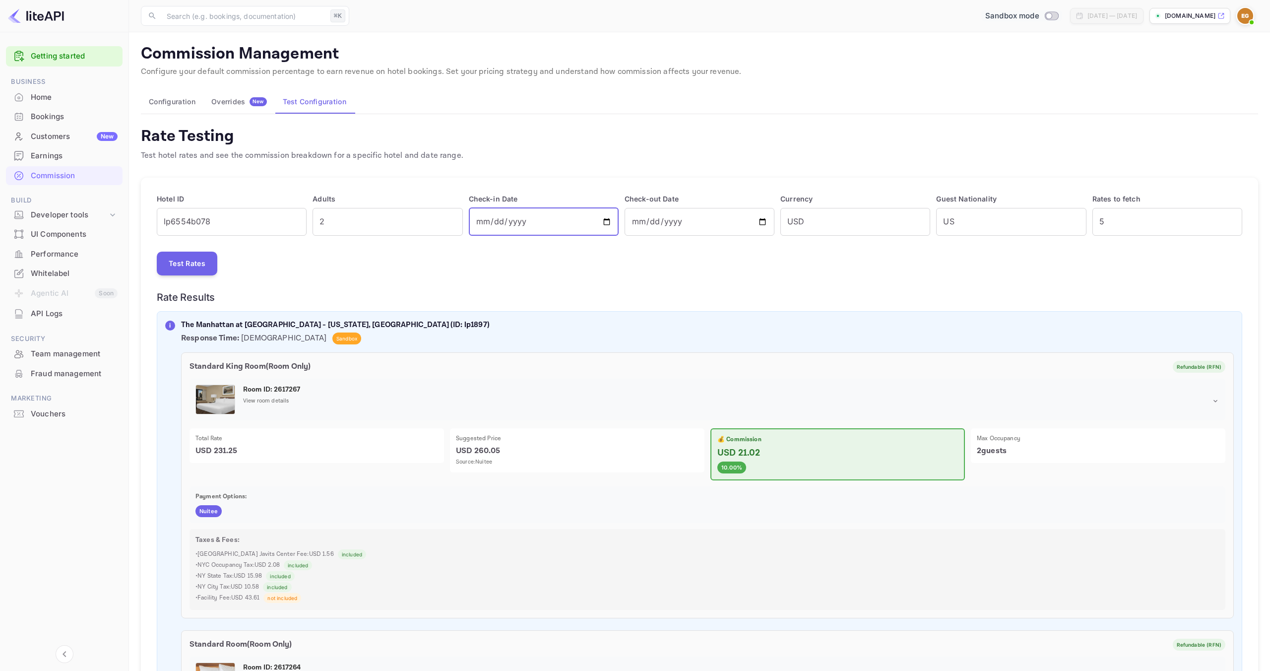
type input "[DATE]"
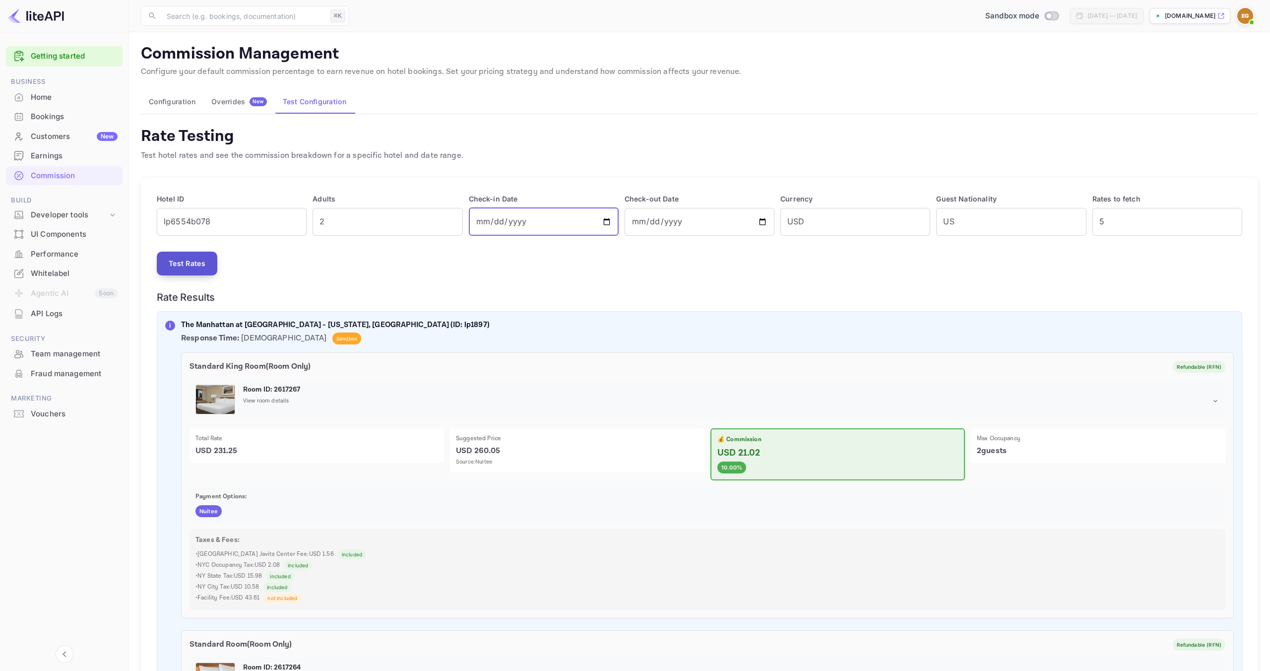
click at [205, 267] on button "Test Rates" at bounding box center [187, 263] width 61 height 24
